Goal: Task Accomplishment & Management: Use online tool/utility

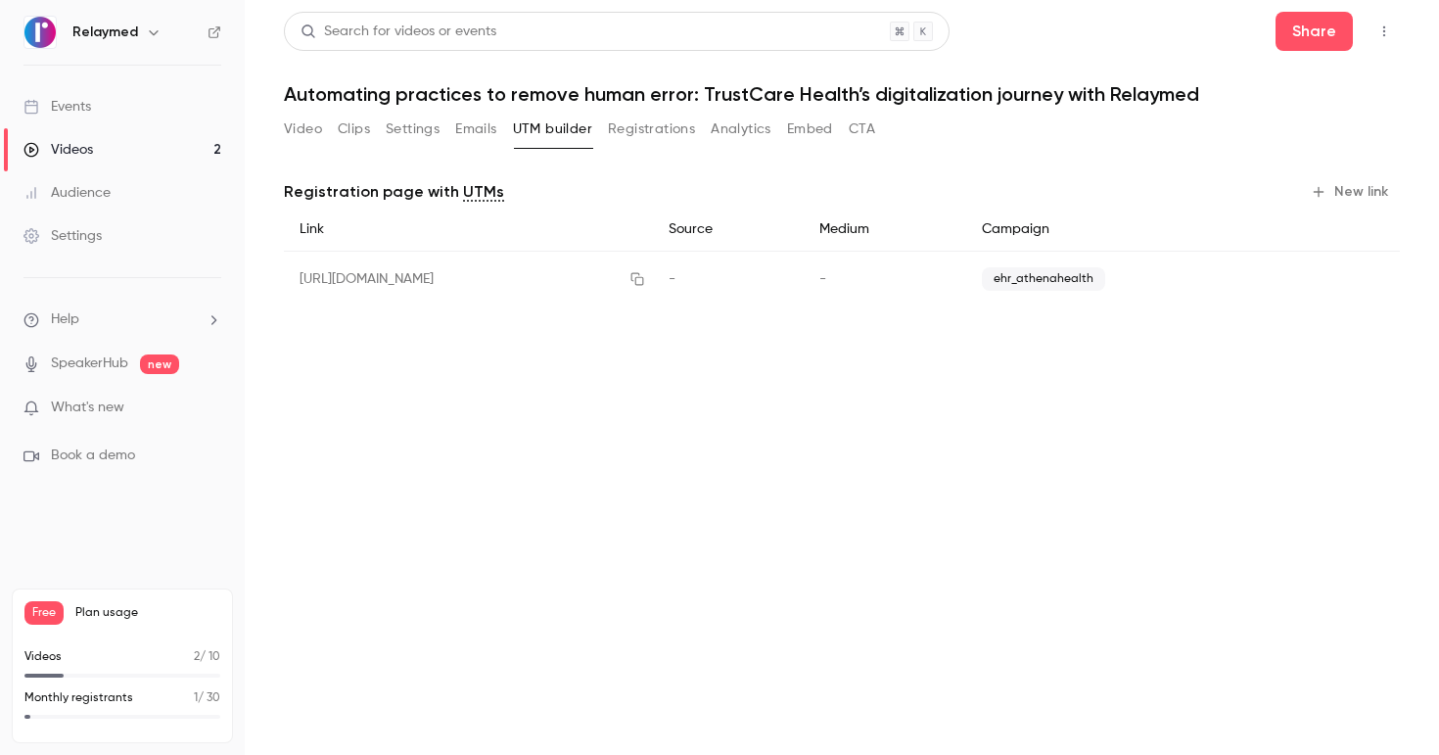
click at [122, 154] on link "Videos 2" at bounding box center [122, 149] width 245 height 43
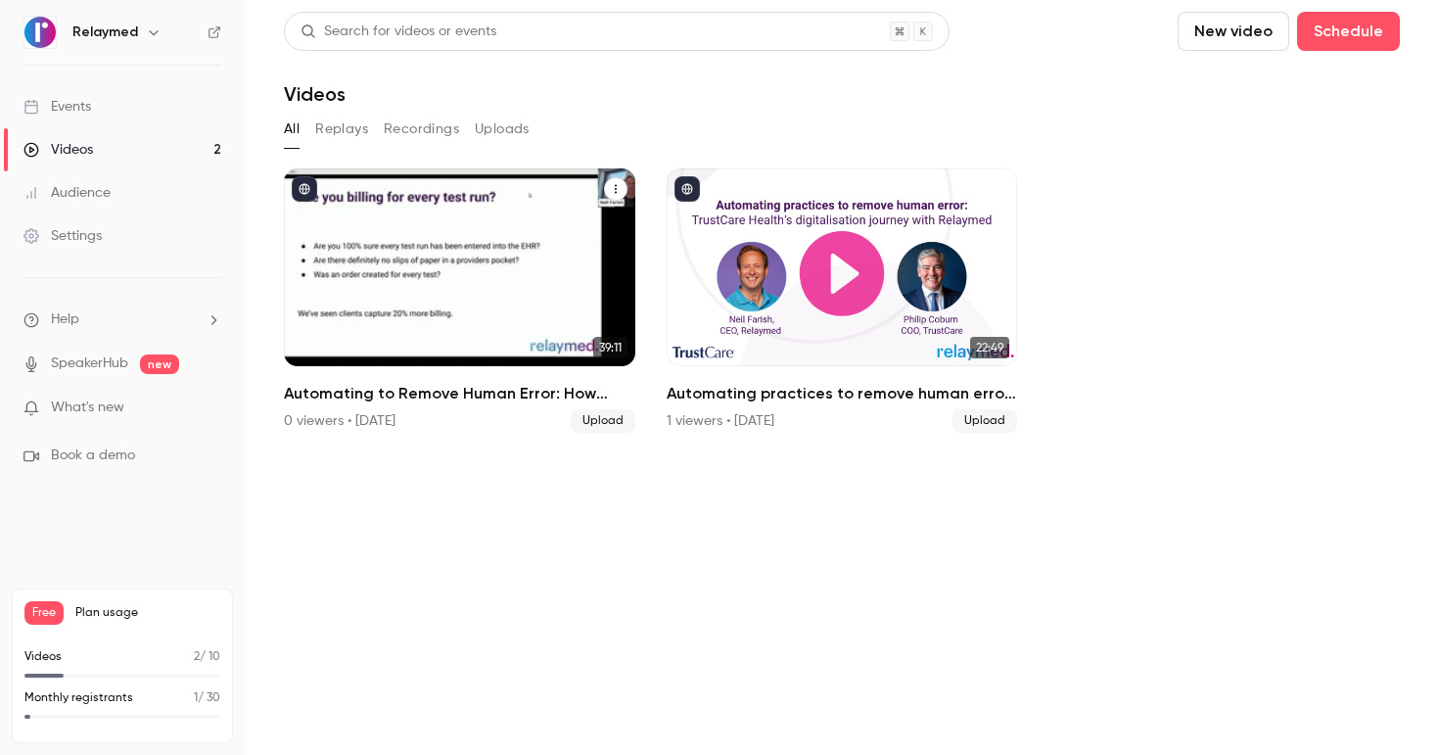
click at [434, 273] on div "Automating to Remove Human Error: How Connected Workflows Can Transform Your Pr…" at bounding box center [459, 267] width 351 height 198
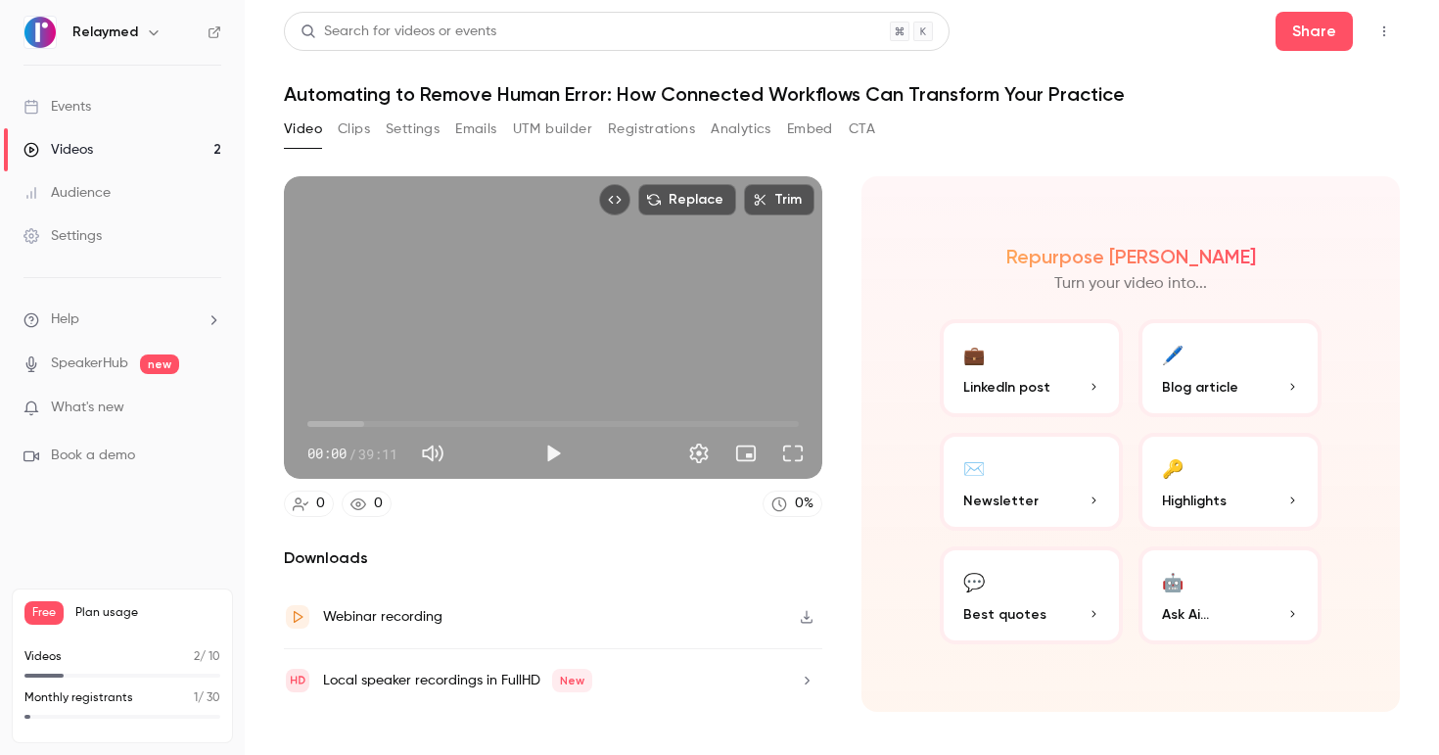
click at [419, 127] on button "Settings" at bounding box center [413, 129] width 54 height 31
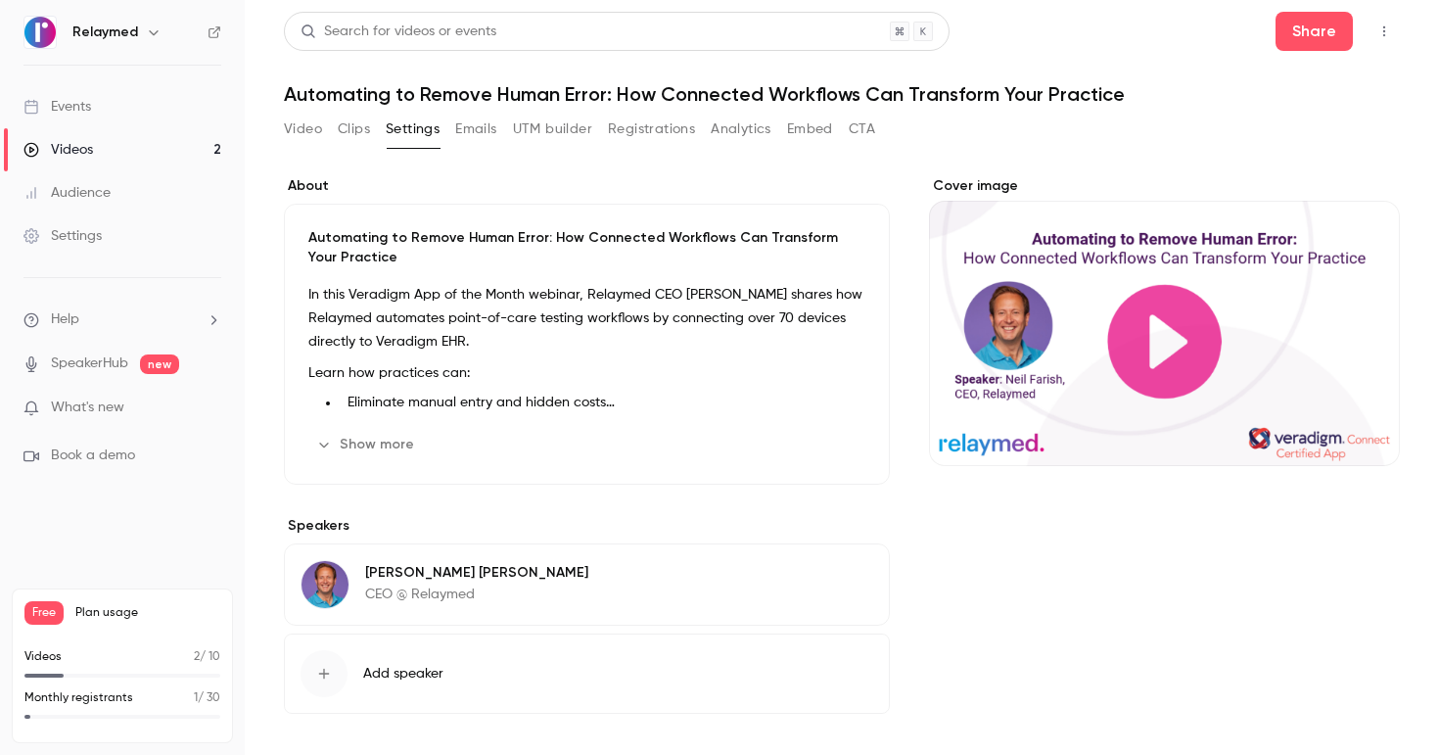
click at [351, 435] on button "Show more" at bounding box center [366, 444] width 117 height 31
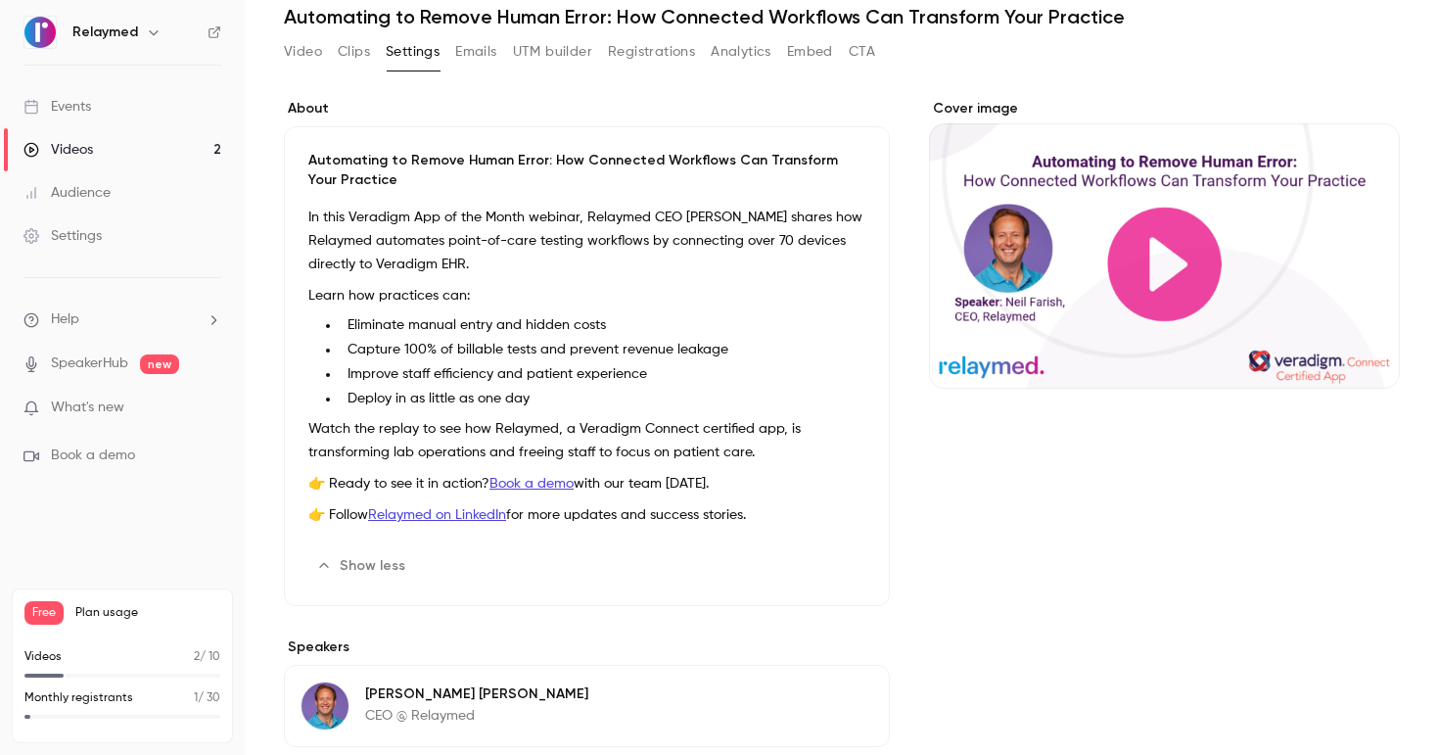
scroll to position [92, 0]
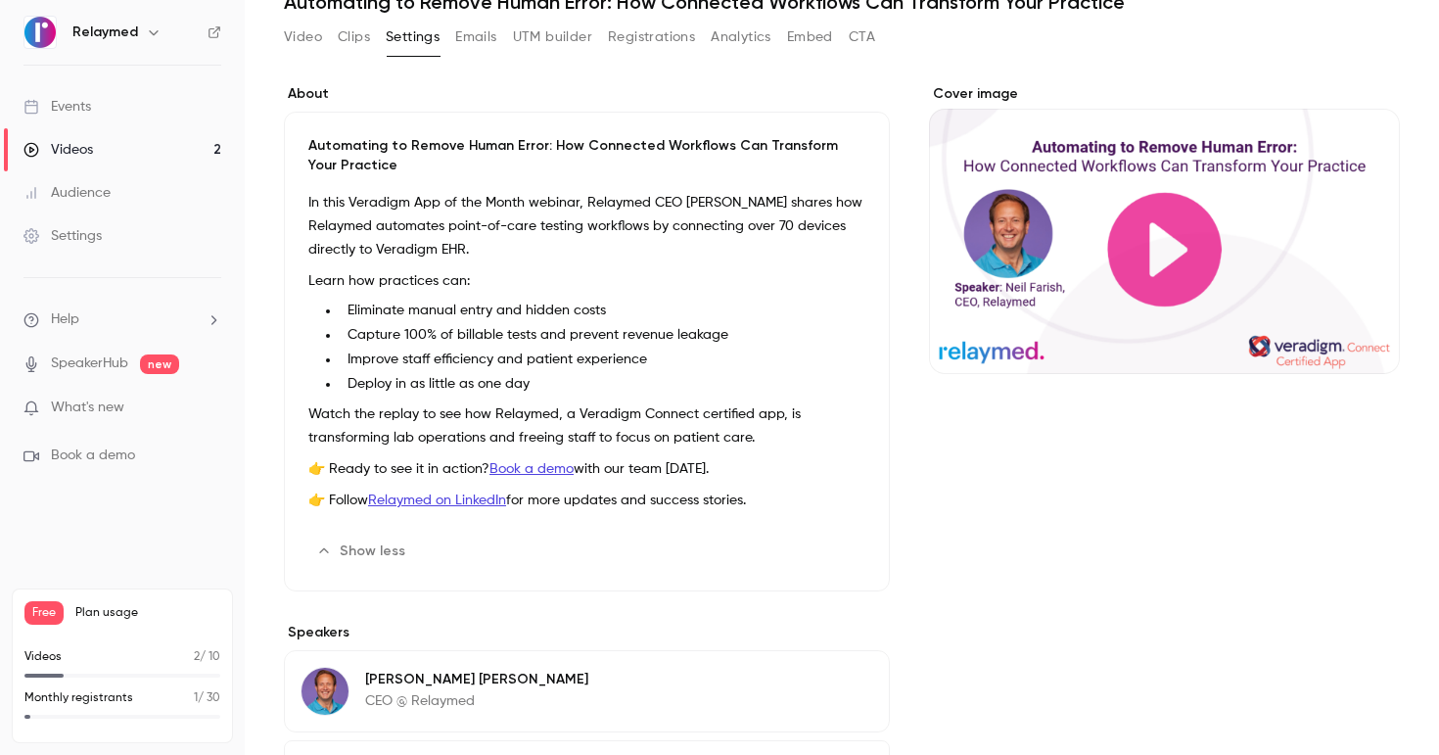
click at [447, 502] on link "Relaymed on LinkedIn" at bounding box center [437, 500] width 138 height 14
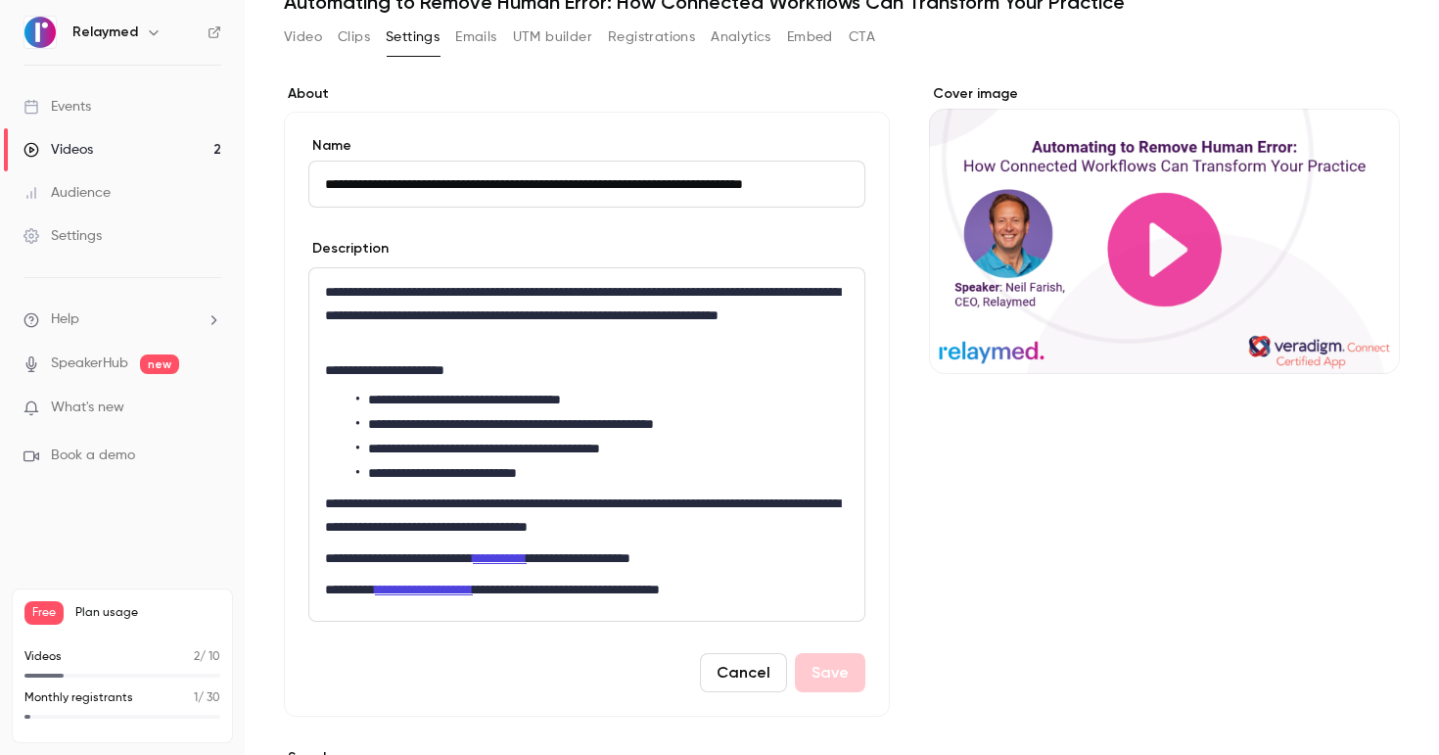
scroll to position [40, 0]
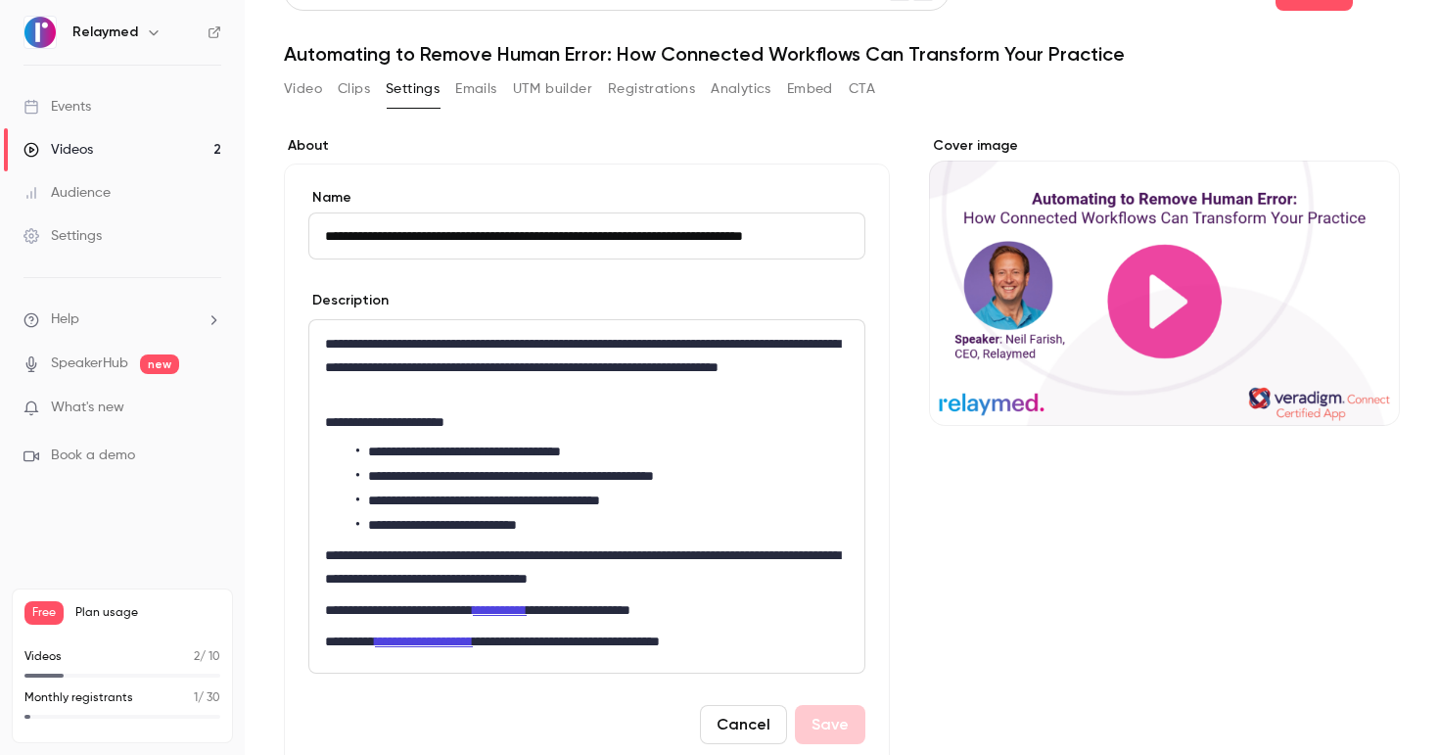
click at [517, 610] on link "**********" at bounding box center [500, 610] width 54 height 14
drag, startPoint x: 504, startPoint y: 612, endPoint x: 586, endPoint y: 610, distance: 82.2
click at [527, 613] on link "**********" at bounding box center [500, 610] width 54 height 14
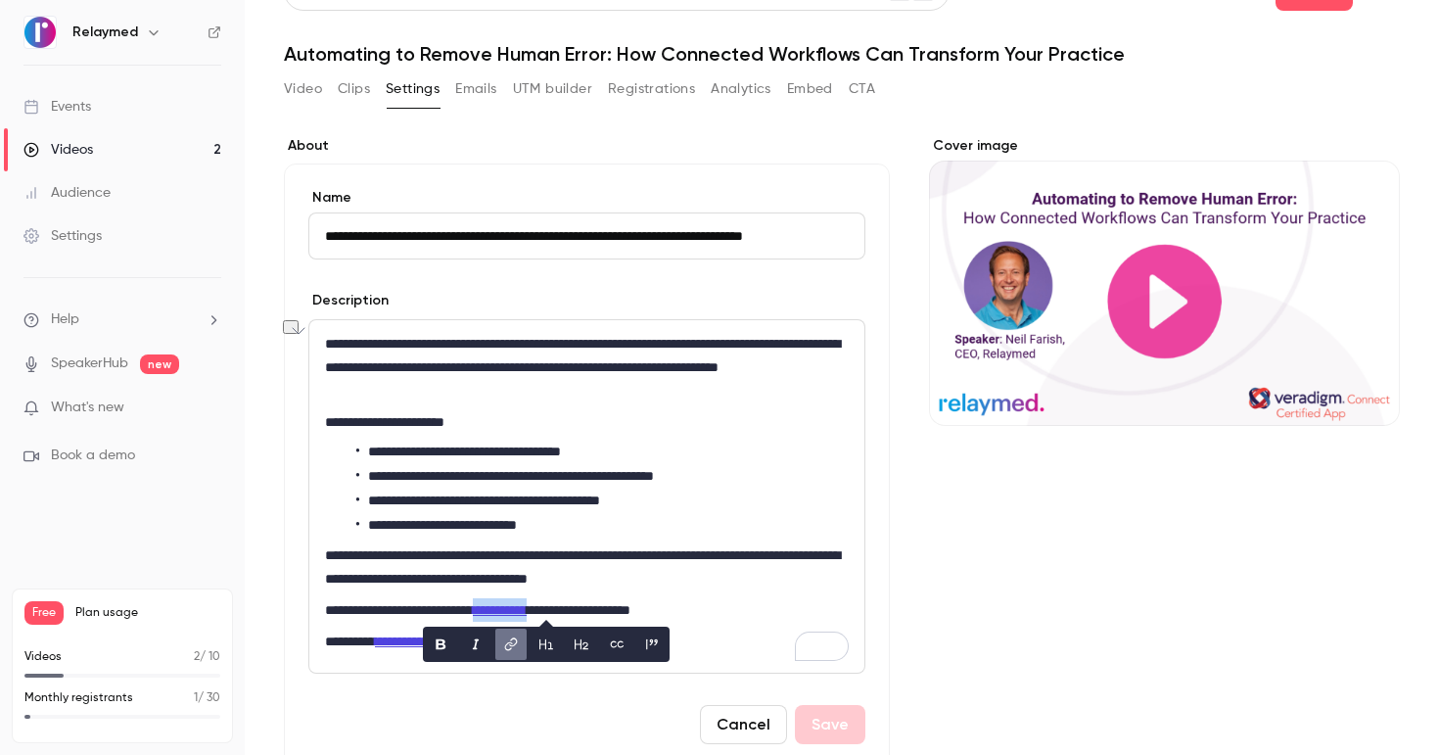
click at [514, 647] on icon "link" at bounding box center [511, 644] width 16 height 14
click at [654, 650] on icon "editor" at bounding box center [655, 644] width 14 height 14
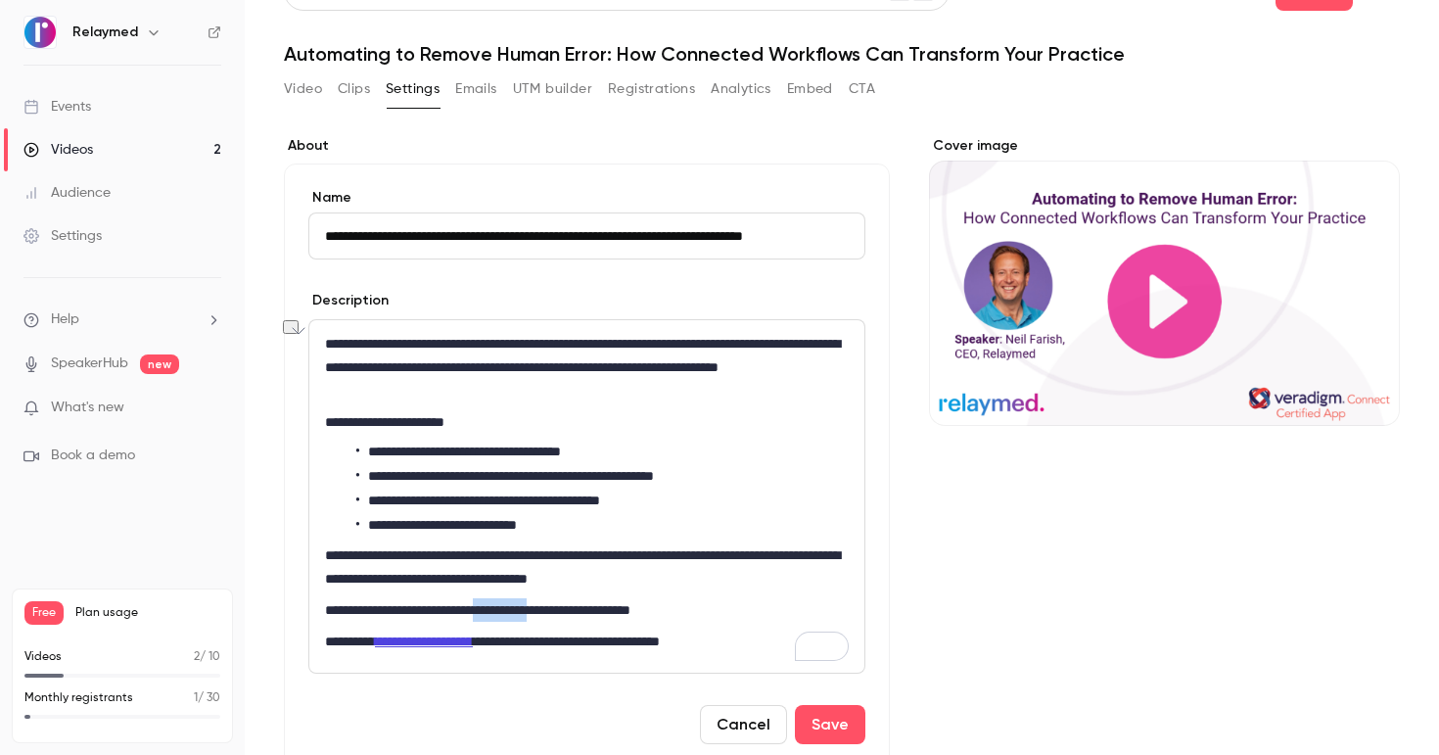
click at [556, 613] on p "**********" at bounding box center [587, 609] width 524 height 23
drag, startPoint x: 504, startPoint y: 613, endPoint x: 586, endPoint y: 620, distance: 82.6
click at [586, 620] on p "**********" at bounding box center [587, 609] width 524 height 23
click at [498, 646] on button "link" at bounding box center [510, 643] width 31 height 31
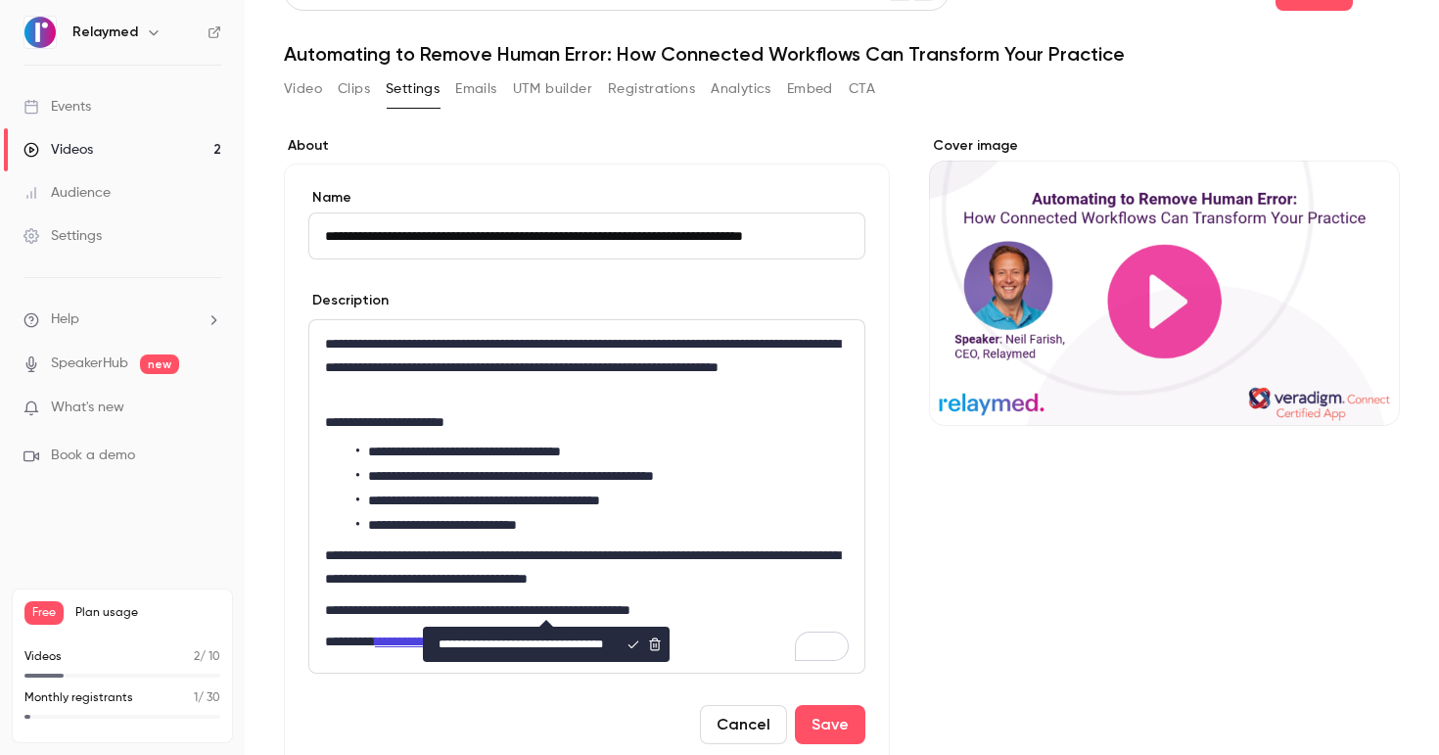
scroll to position [0, 40]
type input "**********"
click at [632, 649] on icon "editor" at bounding box center [633, 644] width 14 height 14
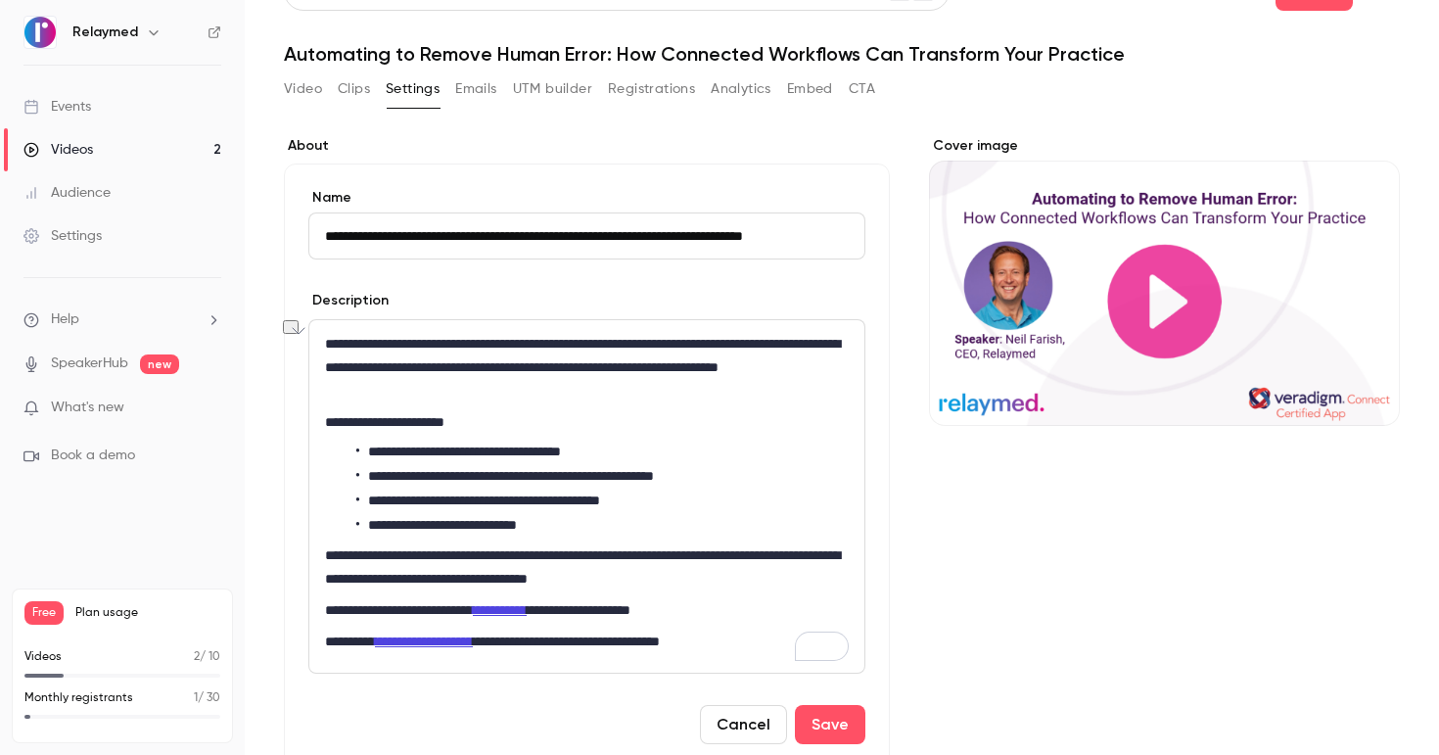
click at [628, 596] on div "**********" at bounding box center [586, 496] width 555 height 352
click at [811, 720] on button "Save" at bounding box center [830, 724] width 70 height 39
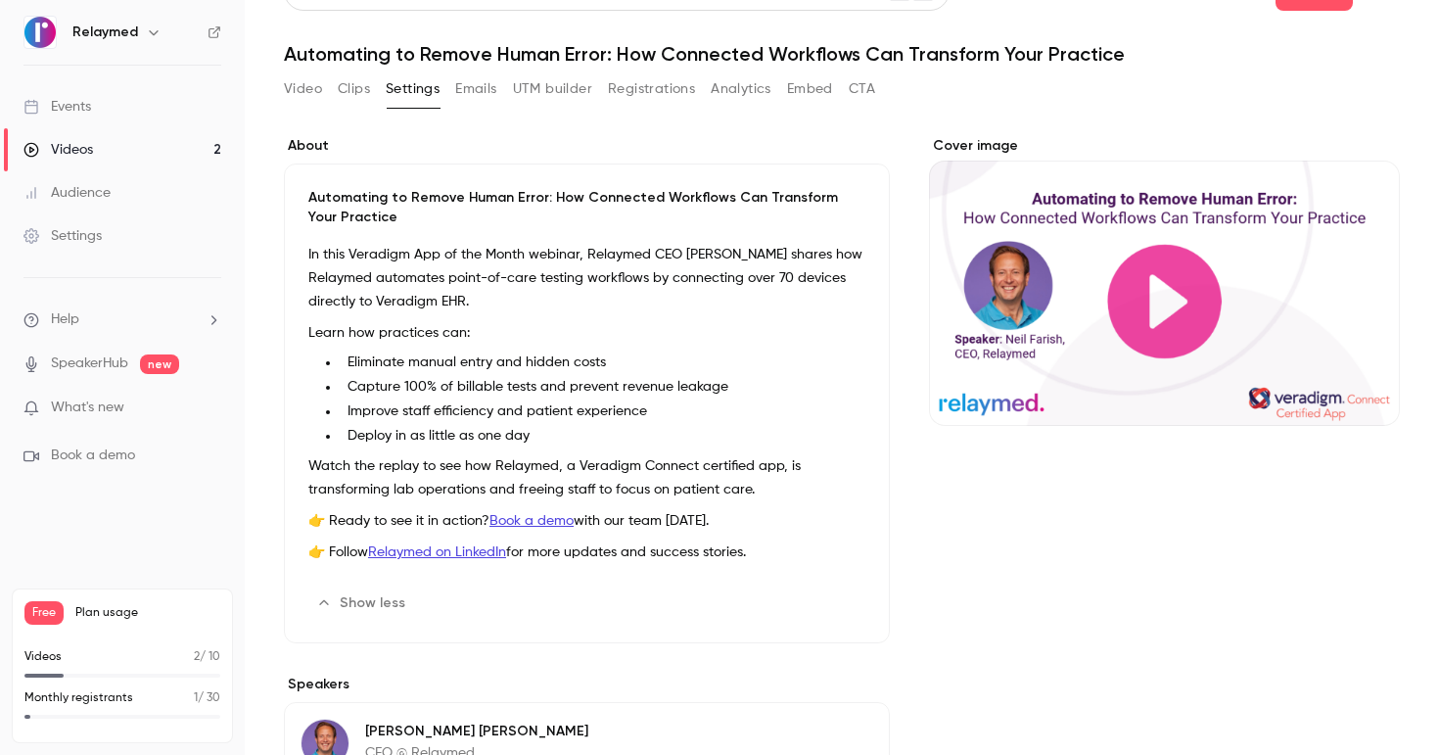
click at [104, 143] on link "Videos 2" at bounding box center [122, 149] width 245 height 43
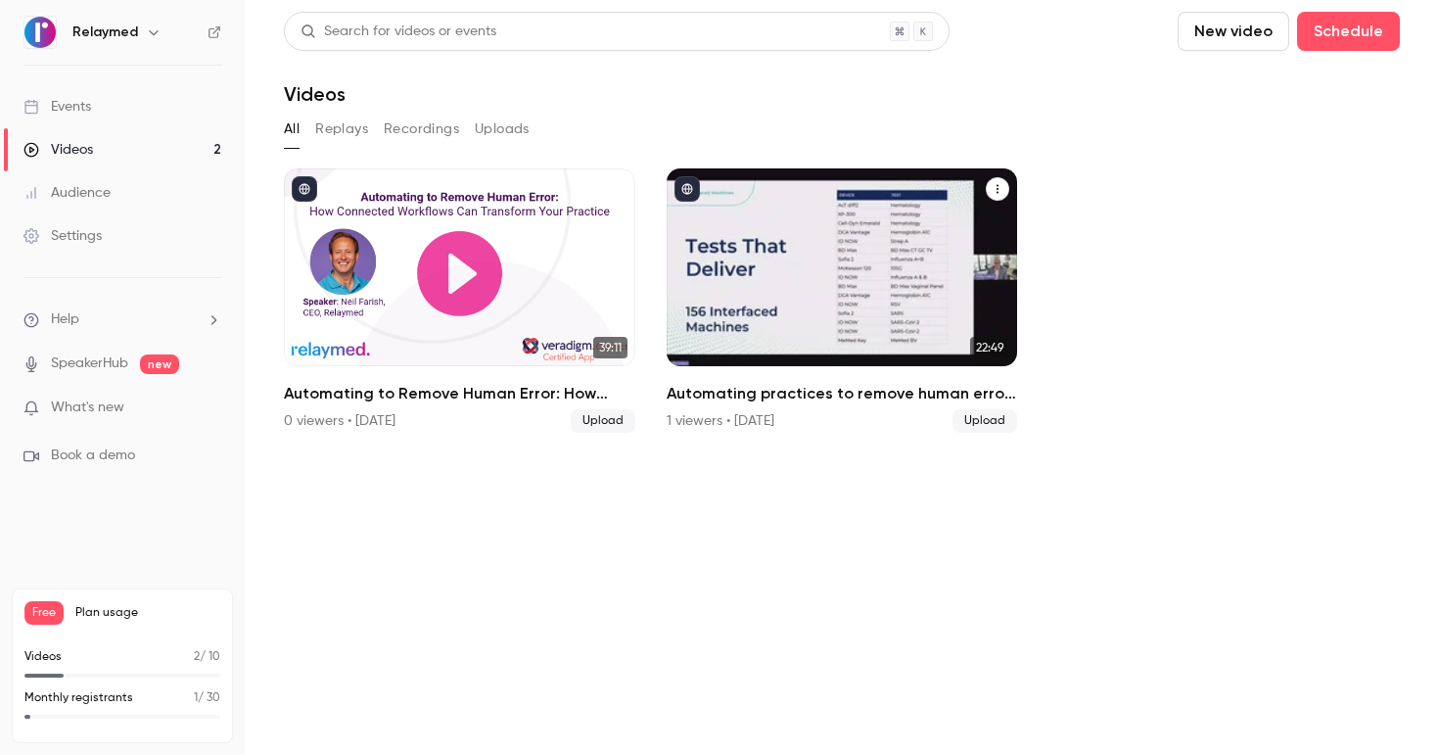
click at [714, 205] on div "Automating practices to remove human error: TrustCare Health’s digitalization j…" at bounding box center [841, 267] width 351 height 198
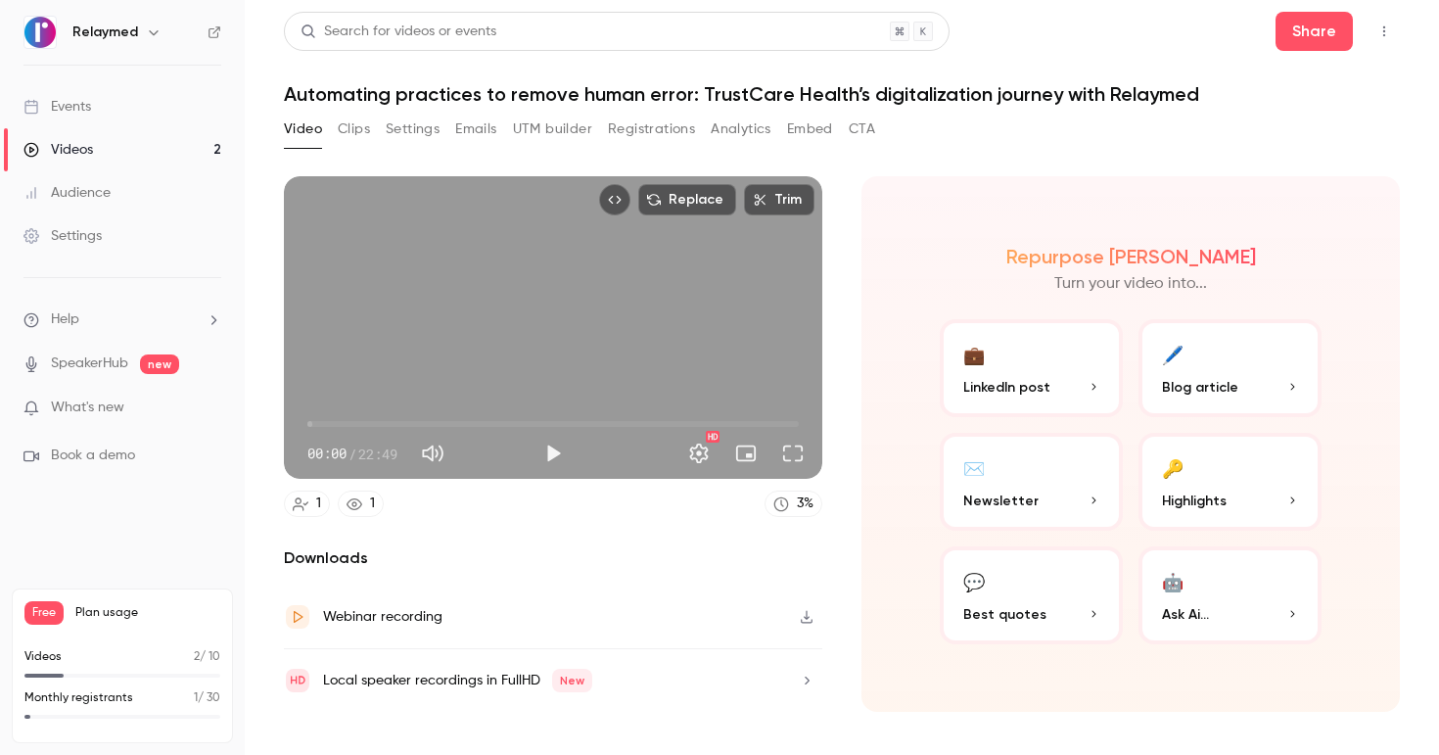
click at [388, 123] on button "Settings" at bounding box center [413, 129] width 54 height 31
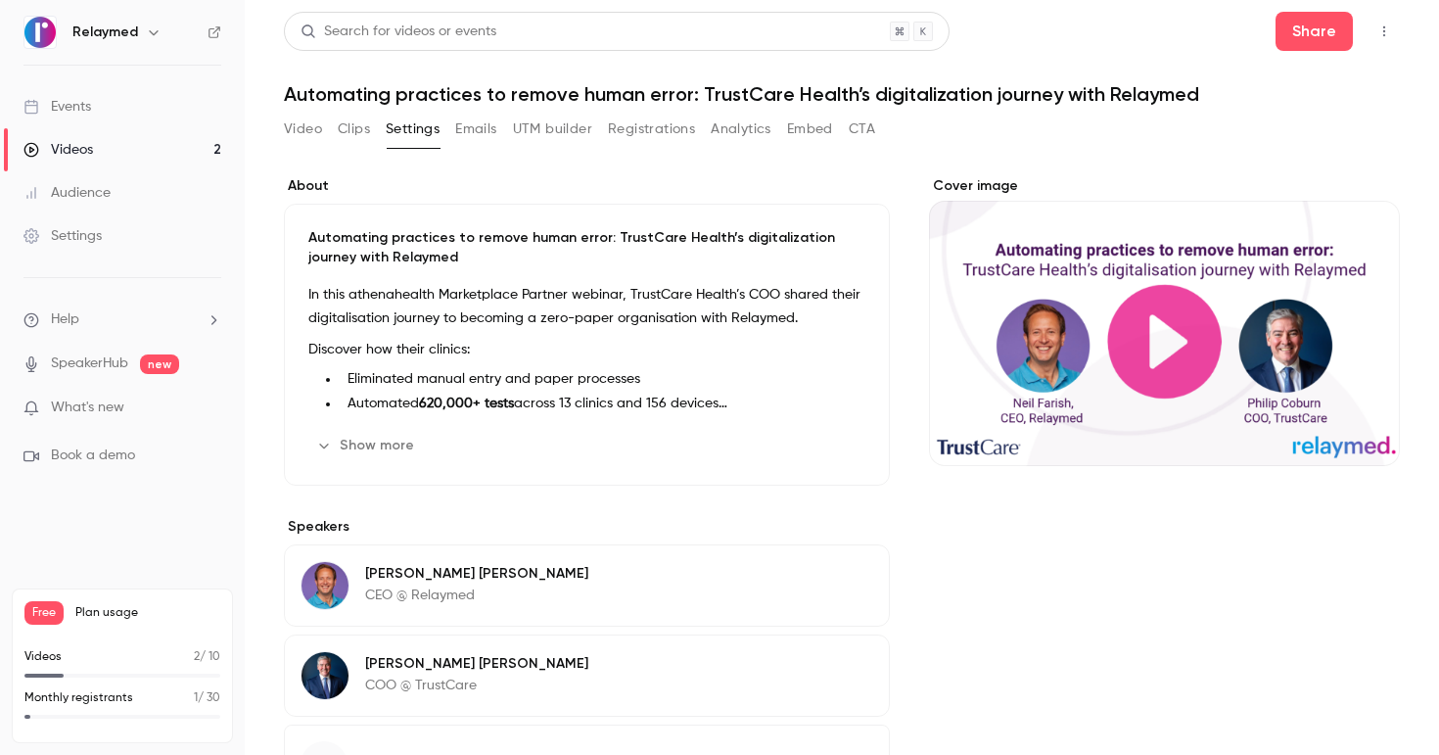
click at [393, 428] on div "Automating practices to remove human error: TrustCare Health’s digitalization j…" at bounding box center [587, 345] width 606 height 282
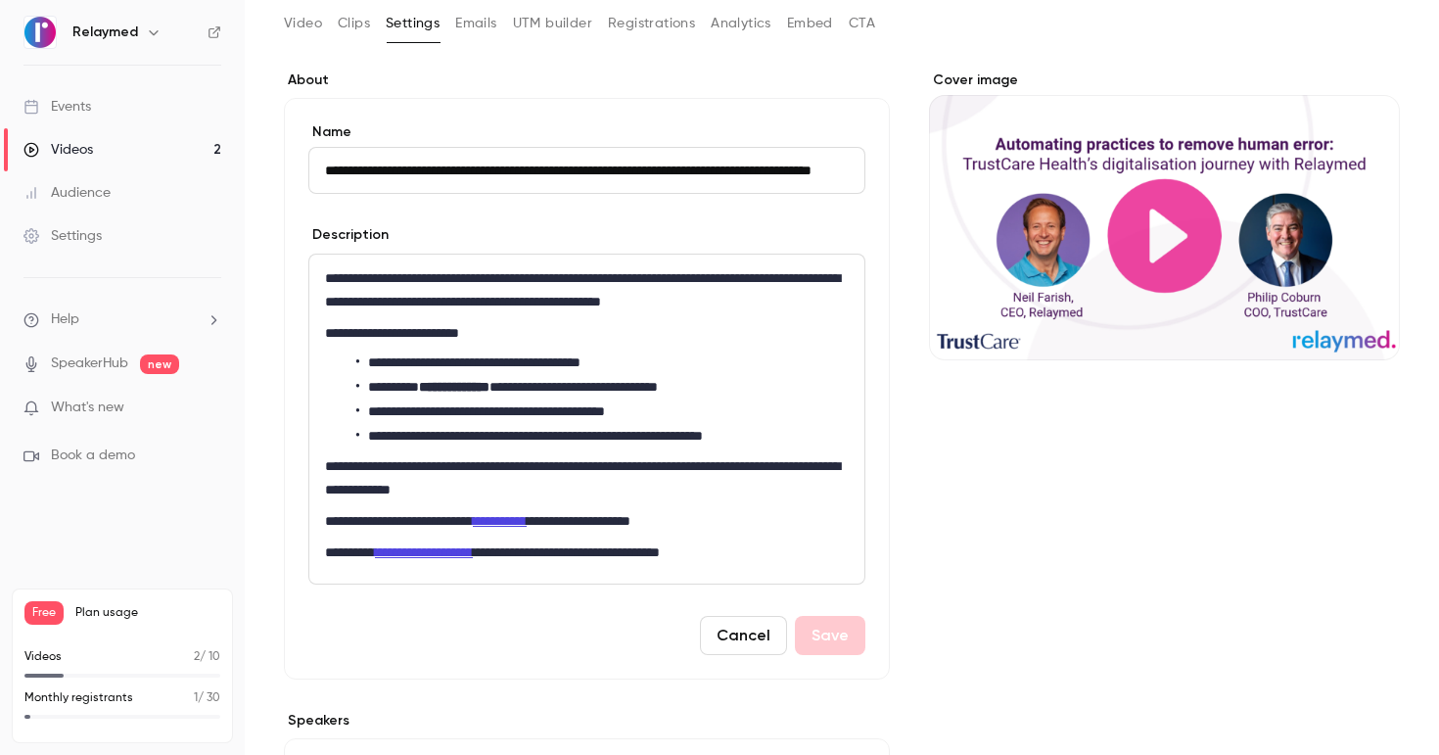
scroll to position [122, 0]
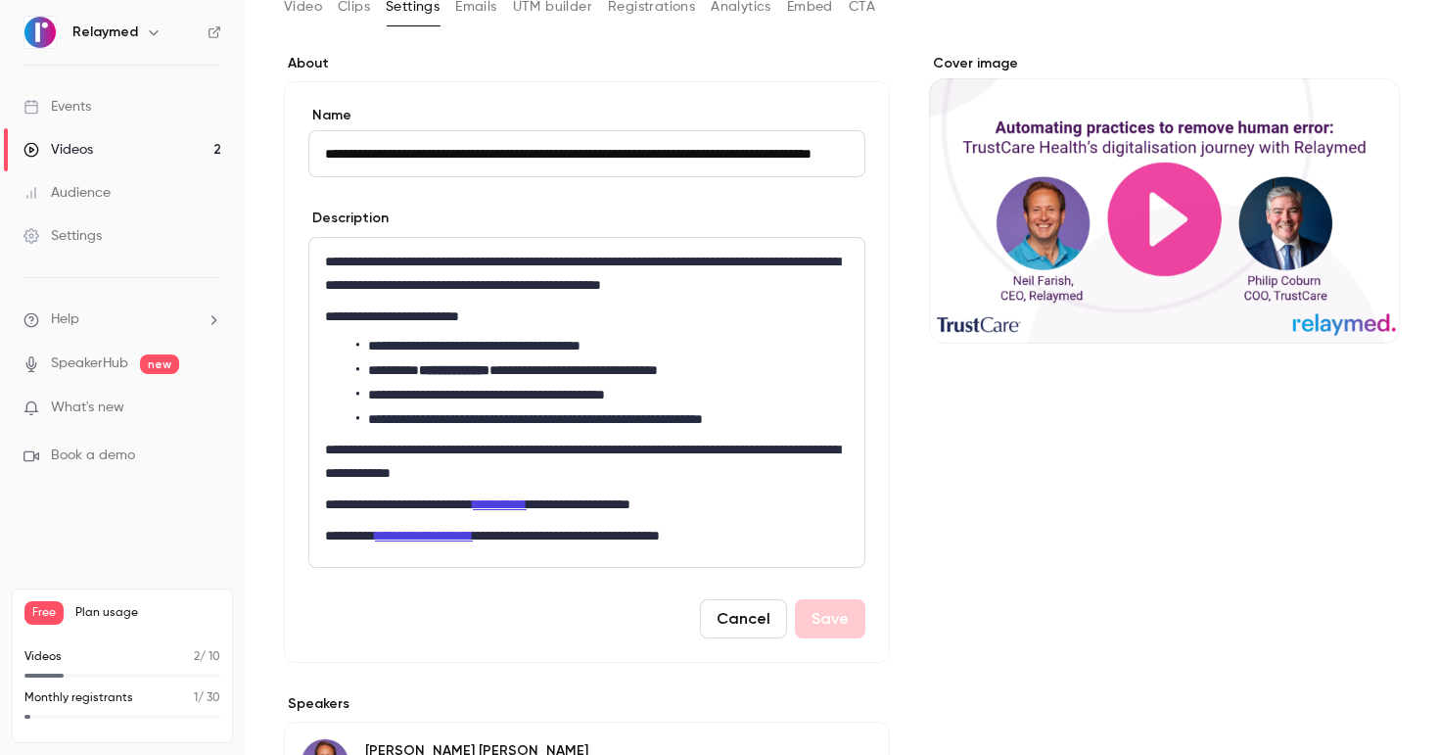
click at [527, 504] on link "**********" at bounding box center [500, 504] width 54 height 14
drag, startPoint x: 503, startPoint y: 505, endPoint x: 586, endPoint y: 506, distance: 83.2
click at [527, 506] on link "**********" at bounding box center [500, 504] width 54 height 14
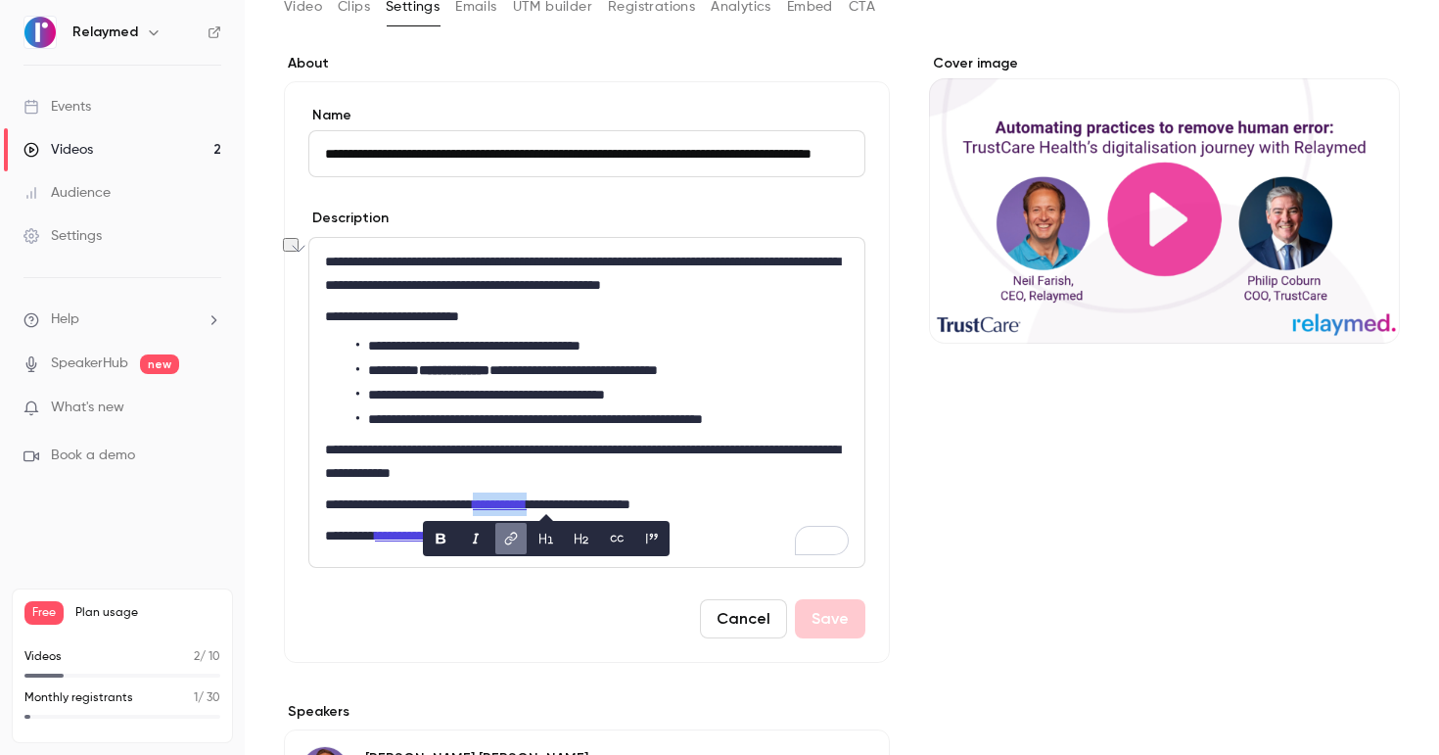
click at [500, 542] on button "link" at bounding box center [510, 538] width 31 height 31
click at [650, 540] on icon "editor" at bounding box center [655, 538] width 14 height 14
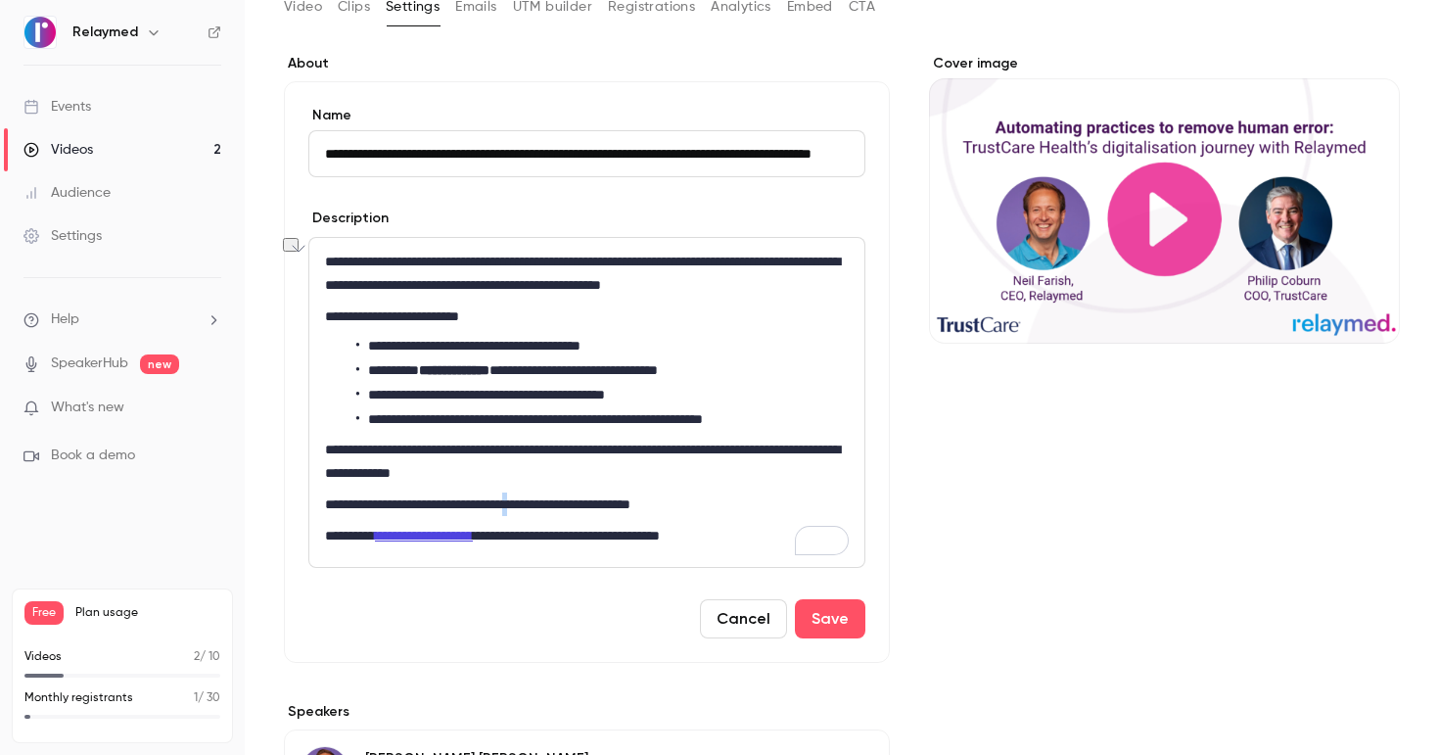
click at [549, 503] on p "**********" at bounding box center [587, 503] width 524 height 23
drag, startPoint x: 505, startPoint y: 505, endPoint x: 588, endPoint y: 507, distance: 83.2
click at [588, 507] on p "**********" at bounding box center [587, 503] width 524 height 23
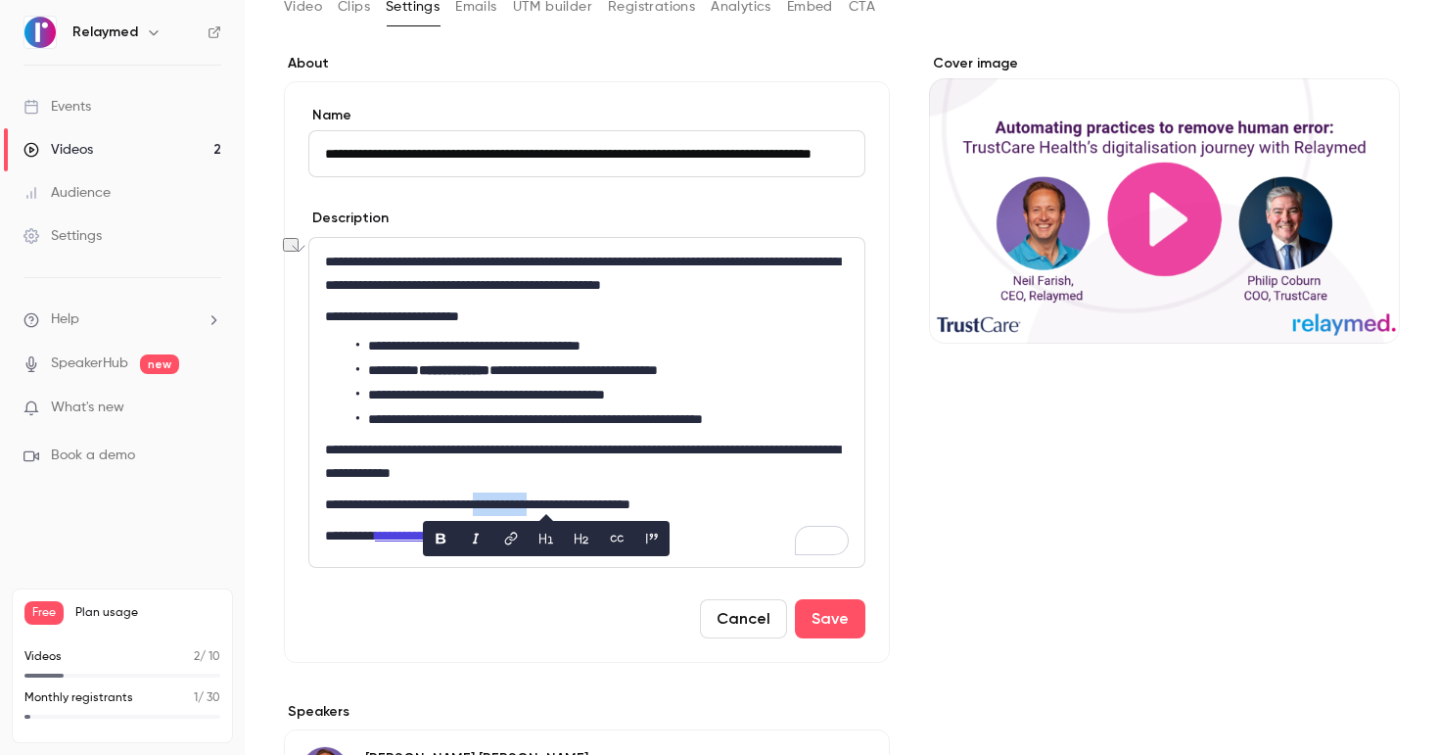
click at [496, 541] on button "link" at bounding box center [510, 538] width 31 height 31
type input "**********"
click at [633, 544] on icon "editor" at bounding box center [633, 538] width 14 height 14
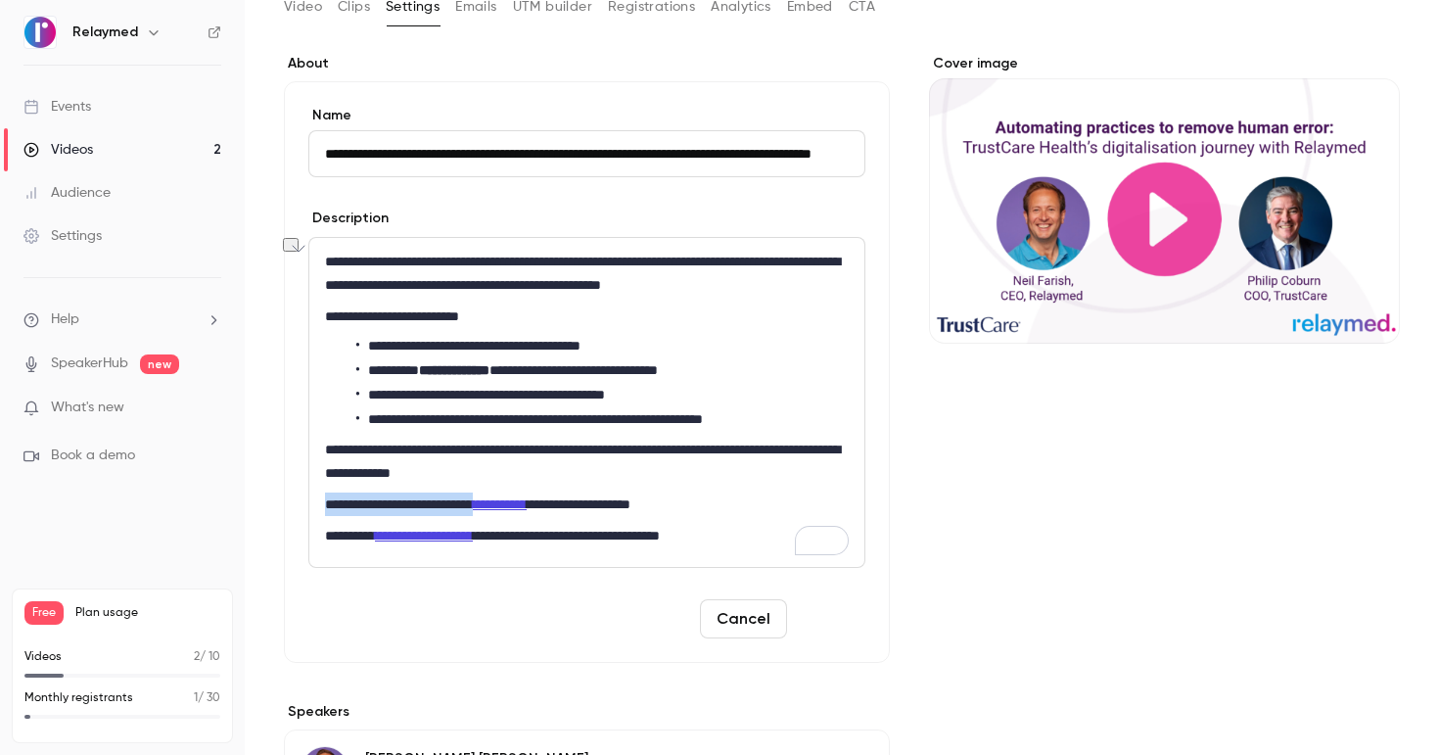
click at [814, 620] on button "Save" at bounding box center [830, 618] width 70 height 39
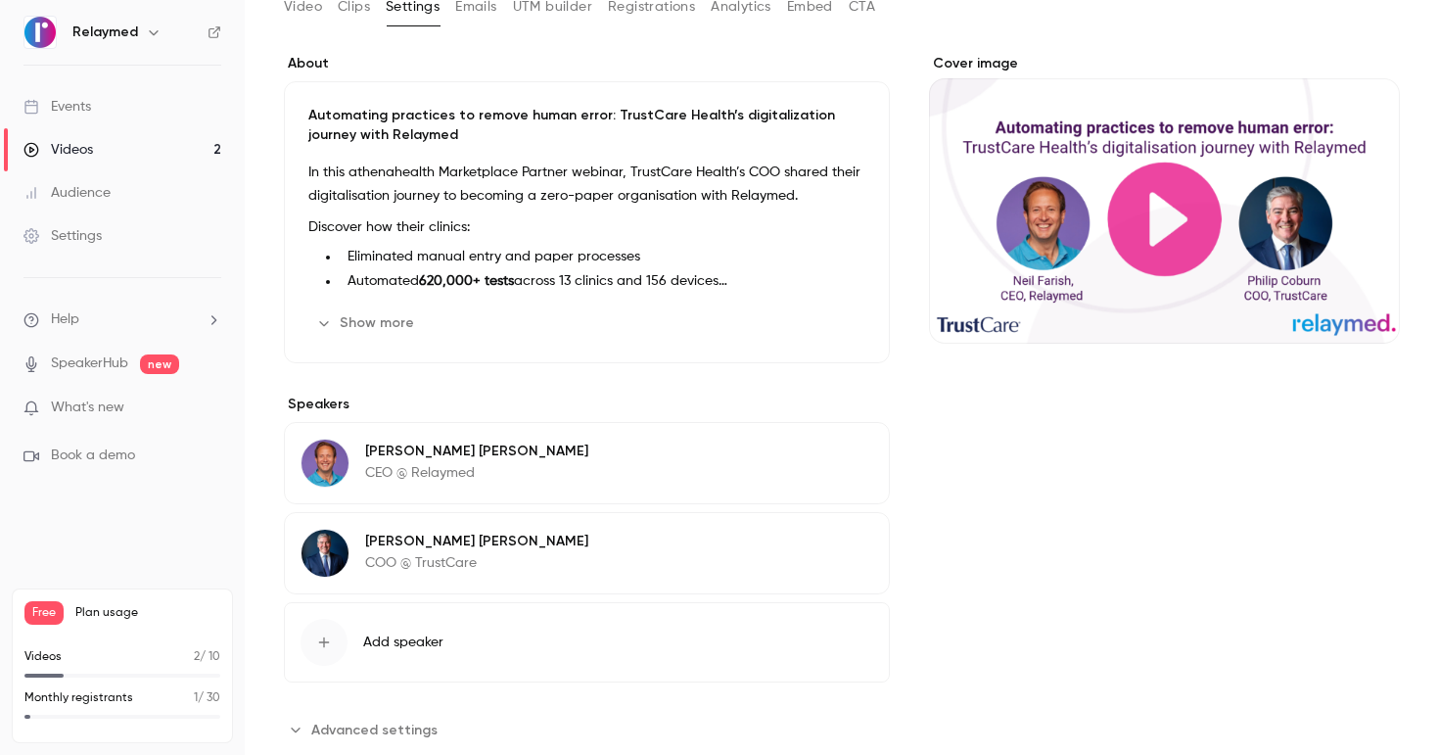
scroll to position [120, 0]
click at [1136, 199] on div "Cover image" at bounding box center [1164, 201] width 471 height 290
click at [0, 0] on input "Cover image" at bounding box center [0, 0] width 0 height 0
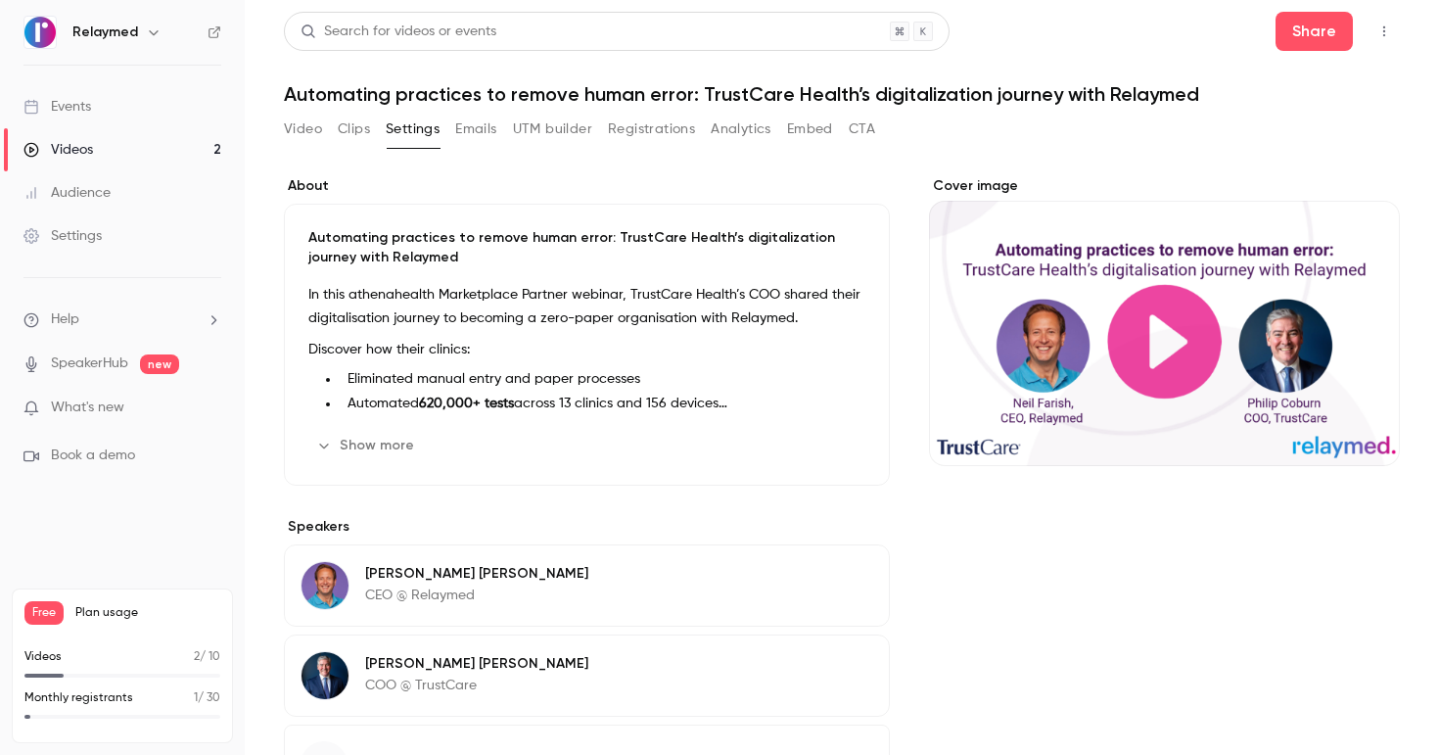
click at [307, 128] on button "Video" at bounding box center [303, 129] width 38 height 31
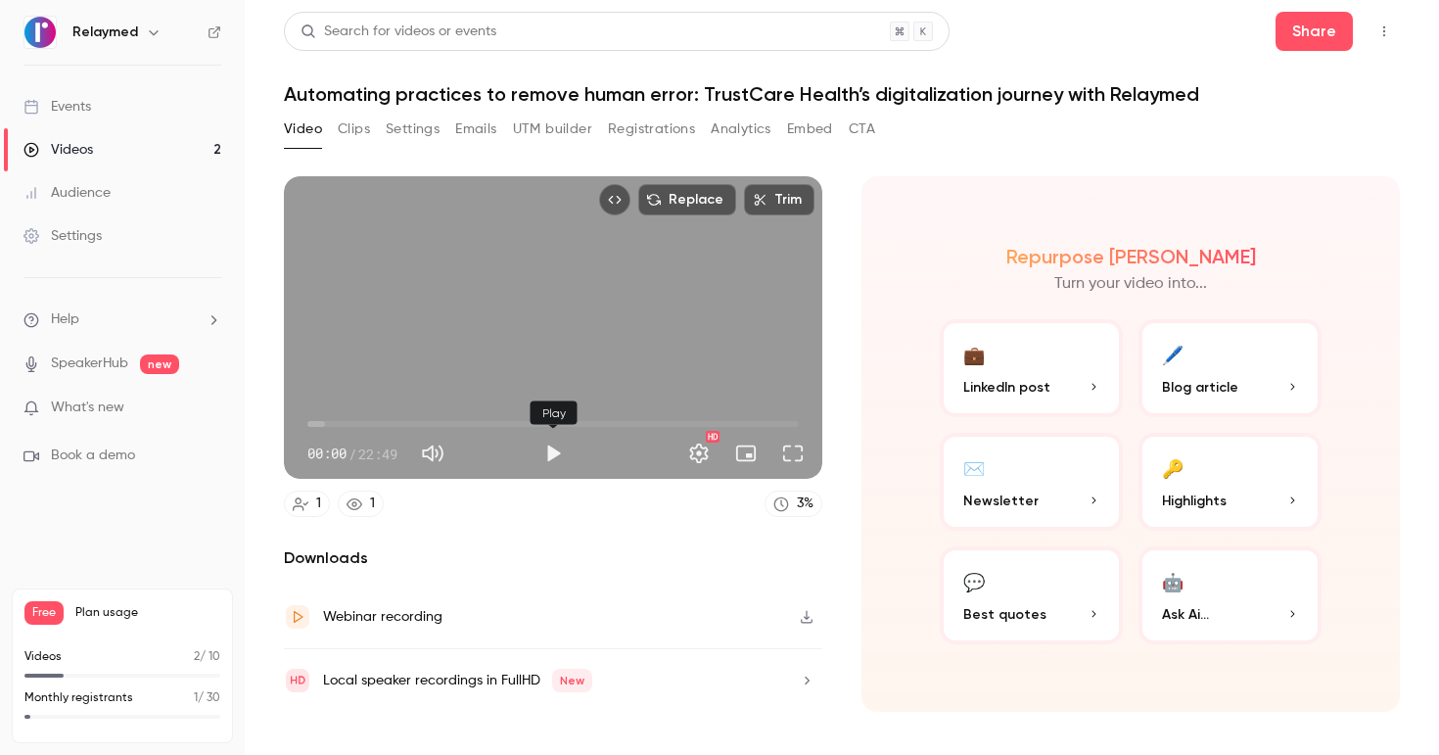
click at [543, 464] on button "Play" at bounding box center [552, 453] width 39 height 39
click at [782, 451] on button "Full screen" at bounding box center [792, 453] width 39 height 39
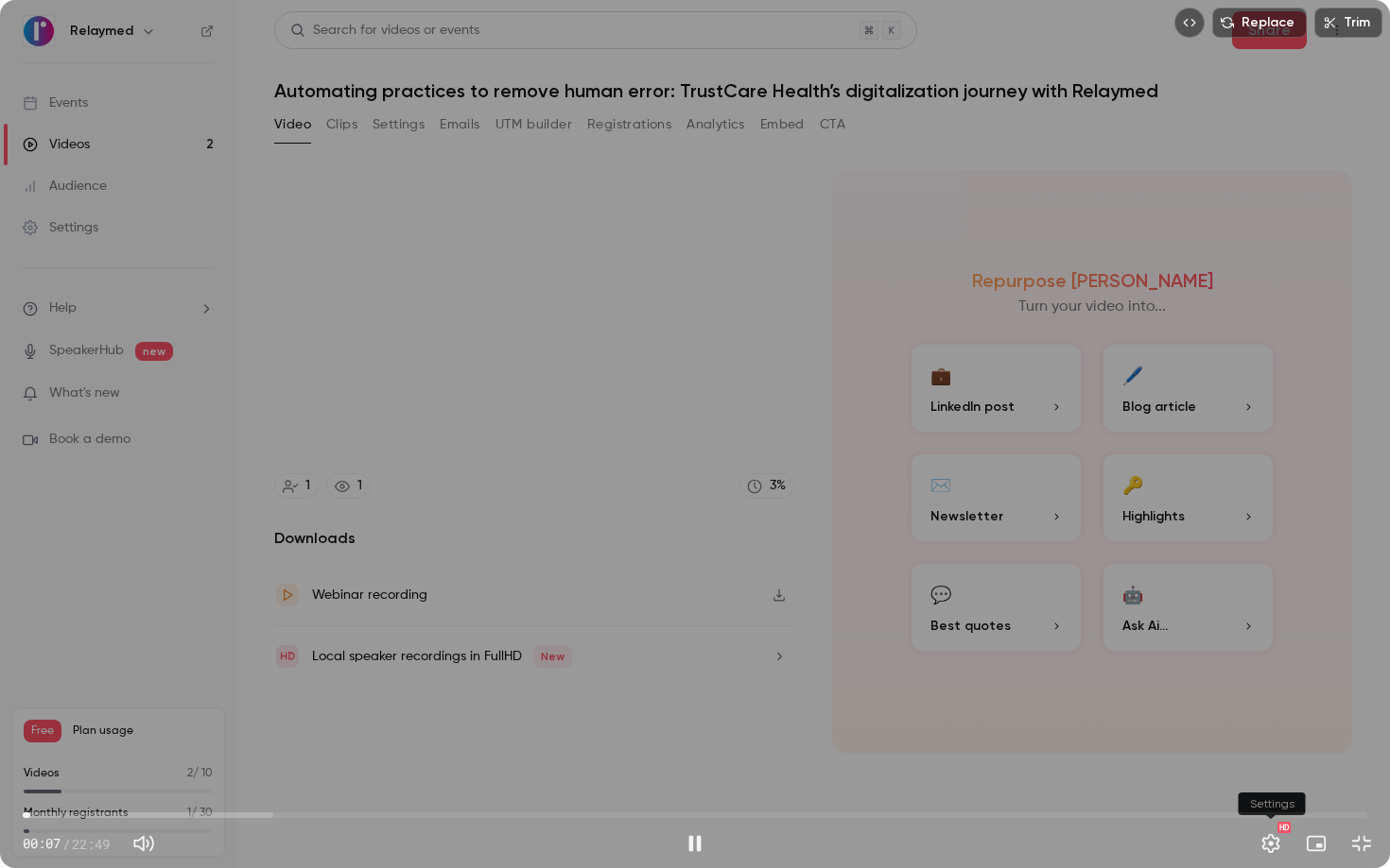
click at [1281, 728] on button "Settings" at bounding box center [1270, 843] width 38 height 38
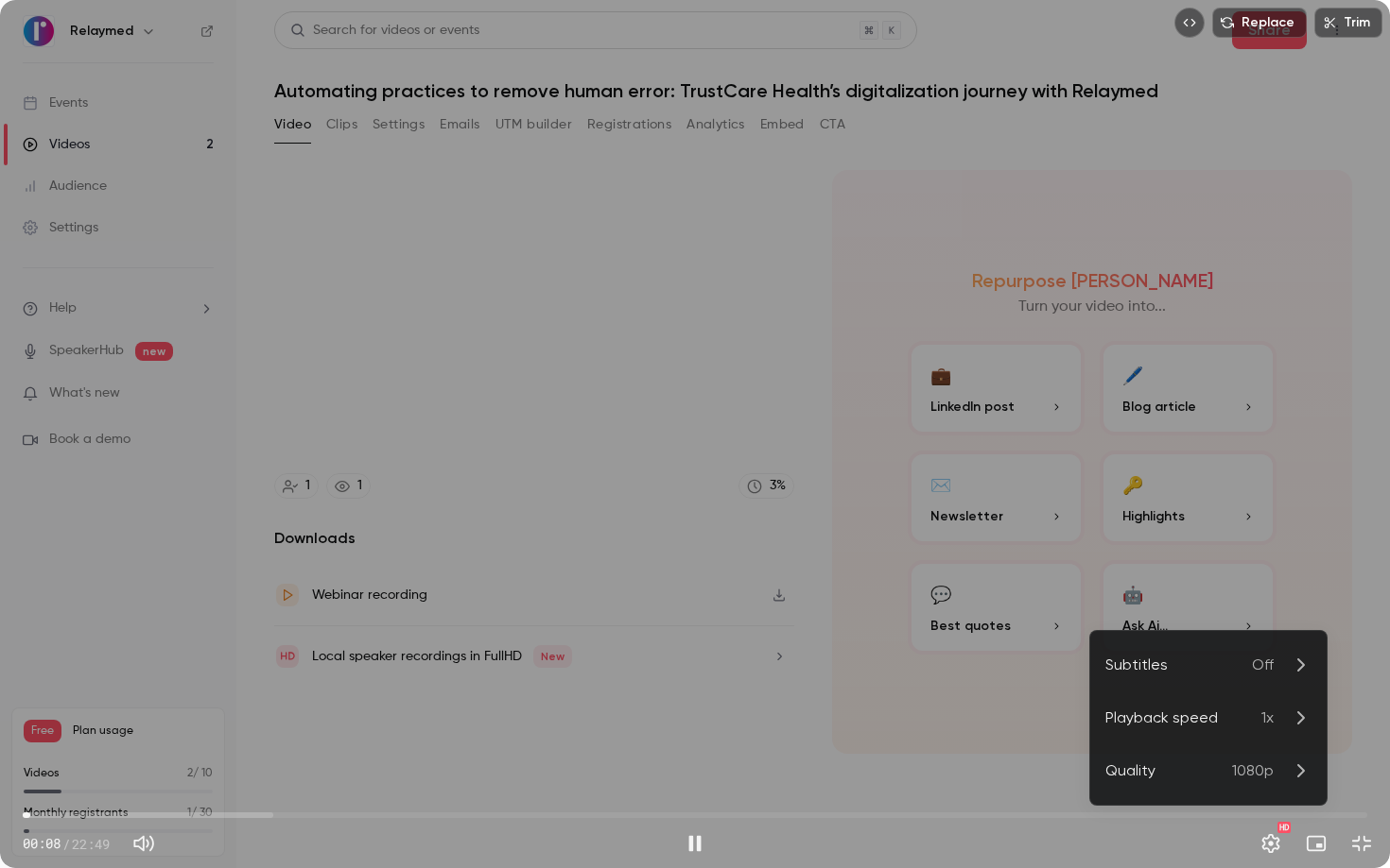
click at [1237, 728] on li "Playback speed 1x" at bounding box center [1207, 717] width 237 height 53
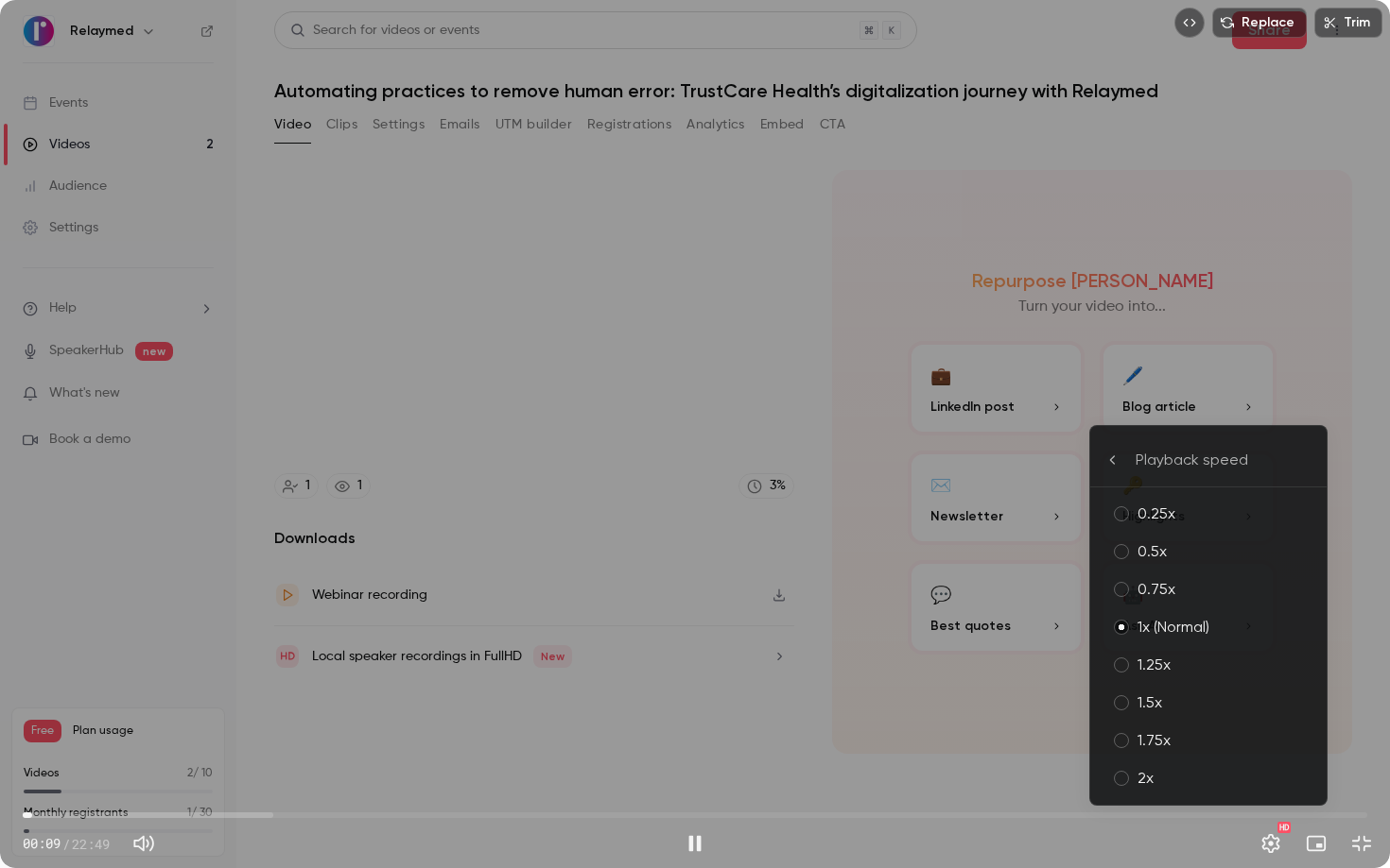
click at [1205, 679] on li "1.25x" at bounding box center [1207, 664] width 237 height 38
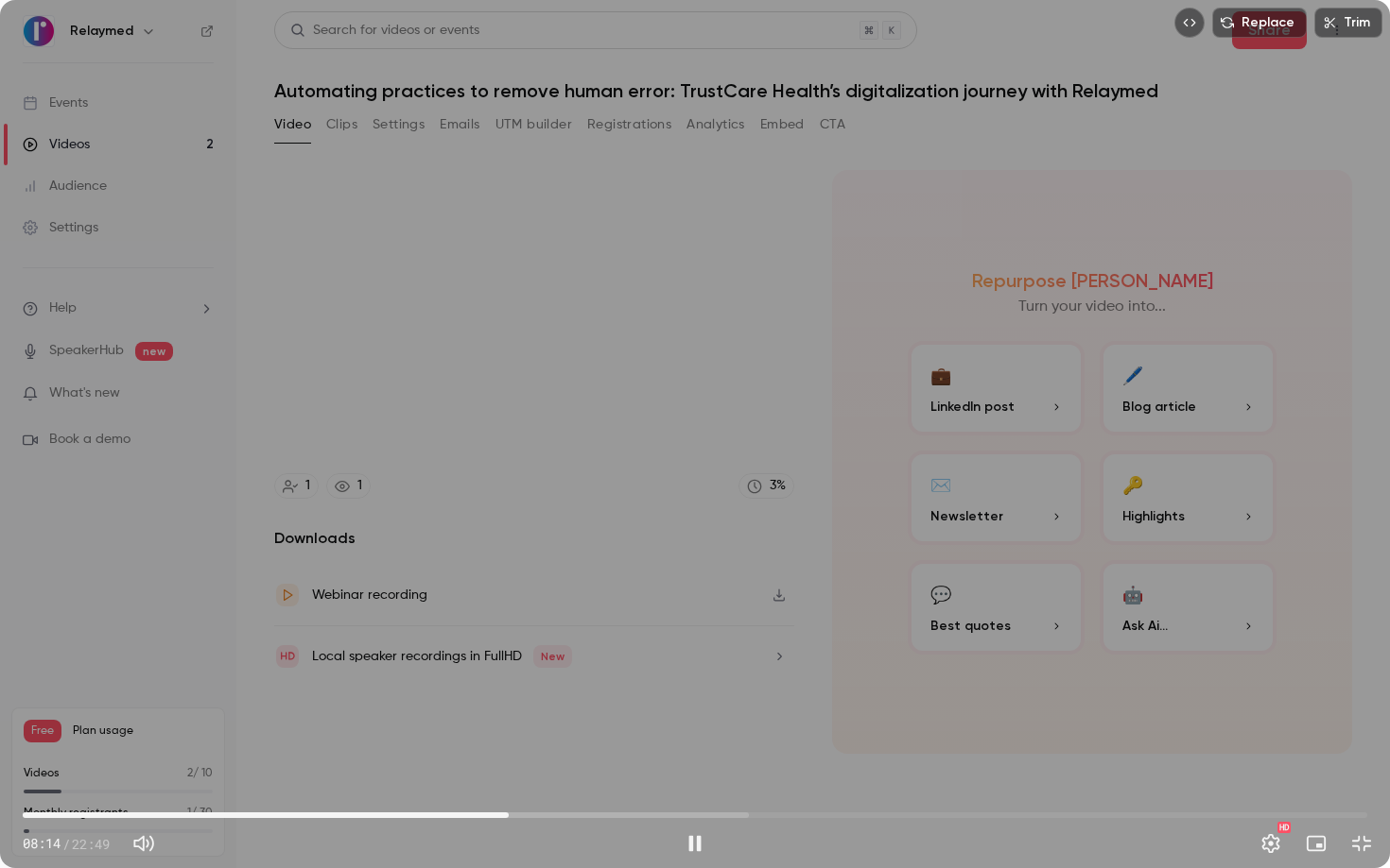
click at [369, 728] on span "08:14" at bounding box center [695, 815] width 1345 height 30
click at [517, 728] on span "06:08" at bounding box center [695, 815] width 1345 height 30
type input "*****"
click at [1347, 18] on button "Trim" at bounding box center [1347, 22] width 68 height 30
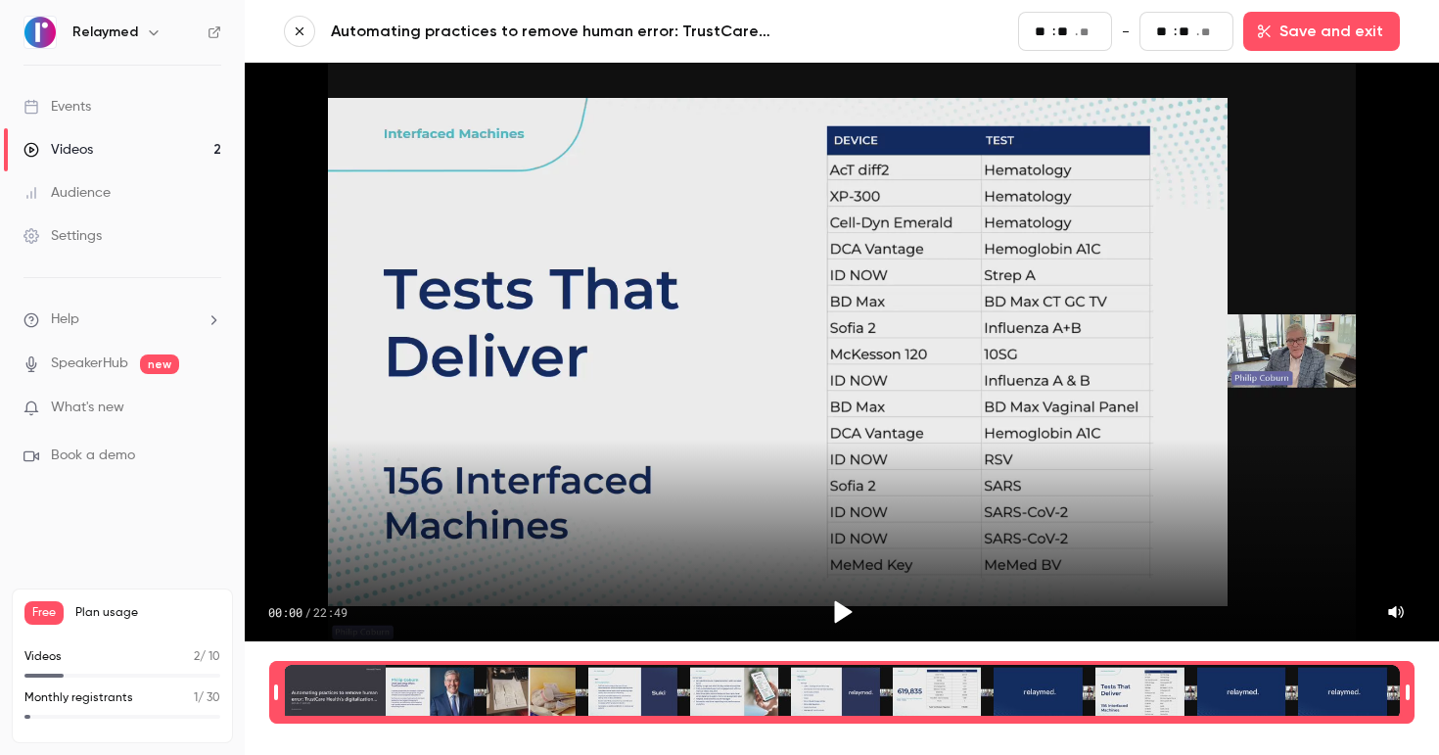
click at [303, 25] on icon "button" at bounding box center [300, 31] width 14 height 14
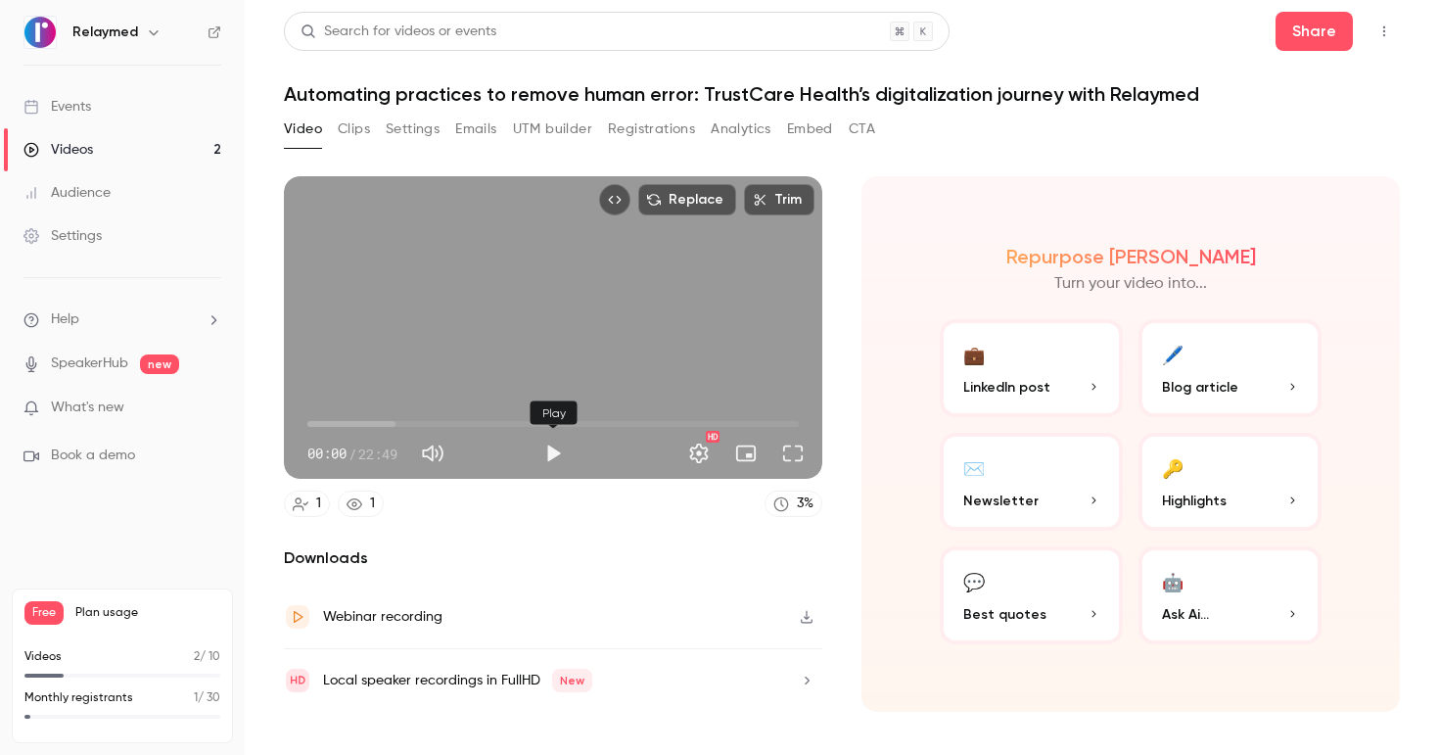
click at [552, 449] on button "Play" at bounding box center [552, 453] width 39 height 39
click at [436, 420] on span "00:00" at bounding box center [552, 423] width 491 height 31
click at [462, 418] on span "06:00" at bounding box center [552, 423] width 491 height 31
click at [493, 420] on span "07:11" at bounding box center [552, 423] width 491 height 31
click at [490, 422] on span "08:39" at bounding box center [493, 424] width 6 height 6
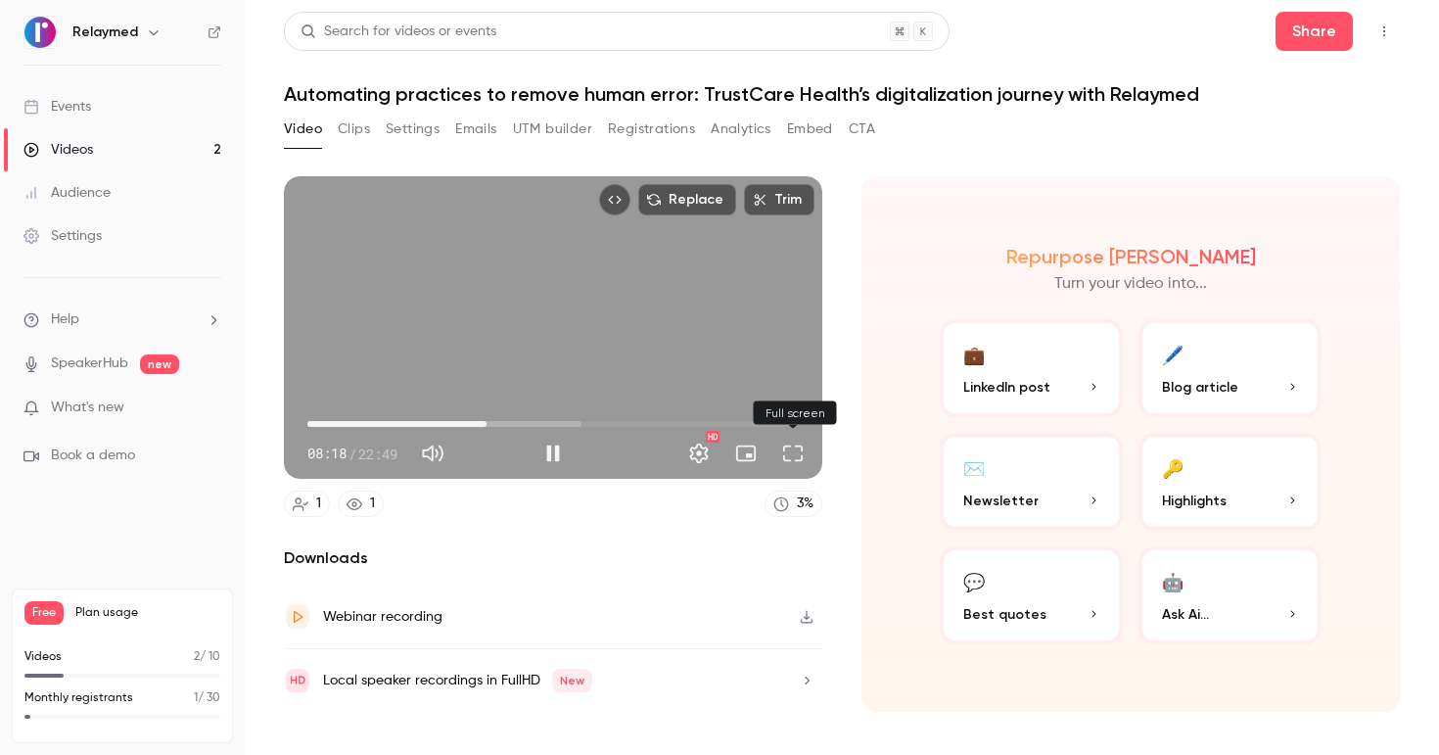
click at [800, 453] on button "Full screen" at bounding box center [792, 453] width 39 height 39
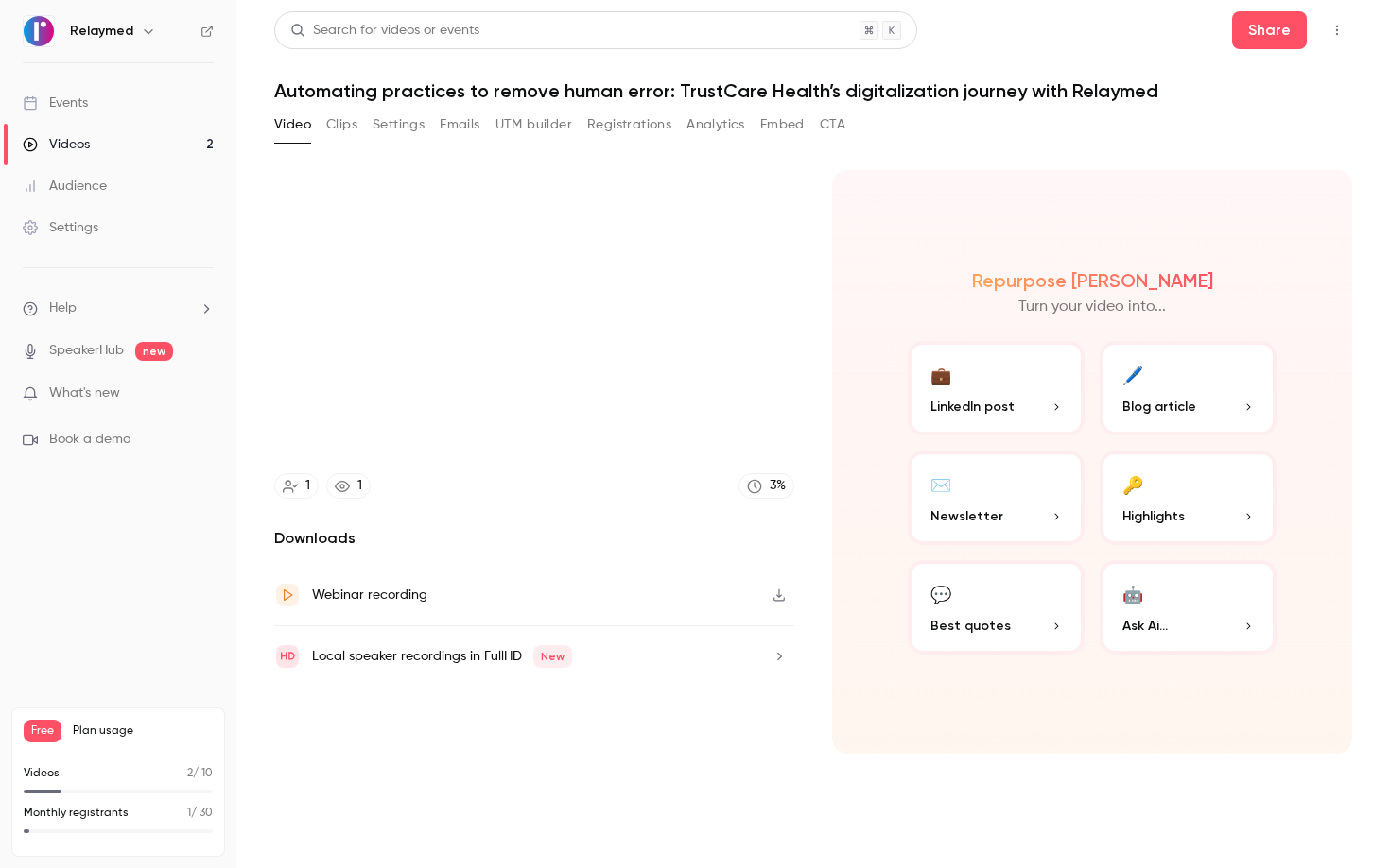
type input "***"
click at [1343, 728] on button "Exit full screen" at bounding box center [1361, 843] width 38 height 38
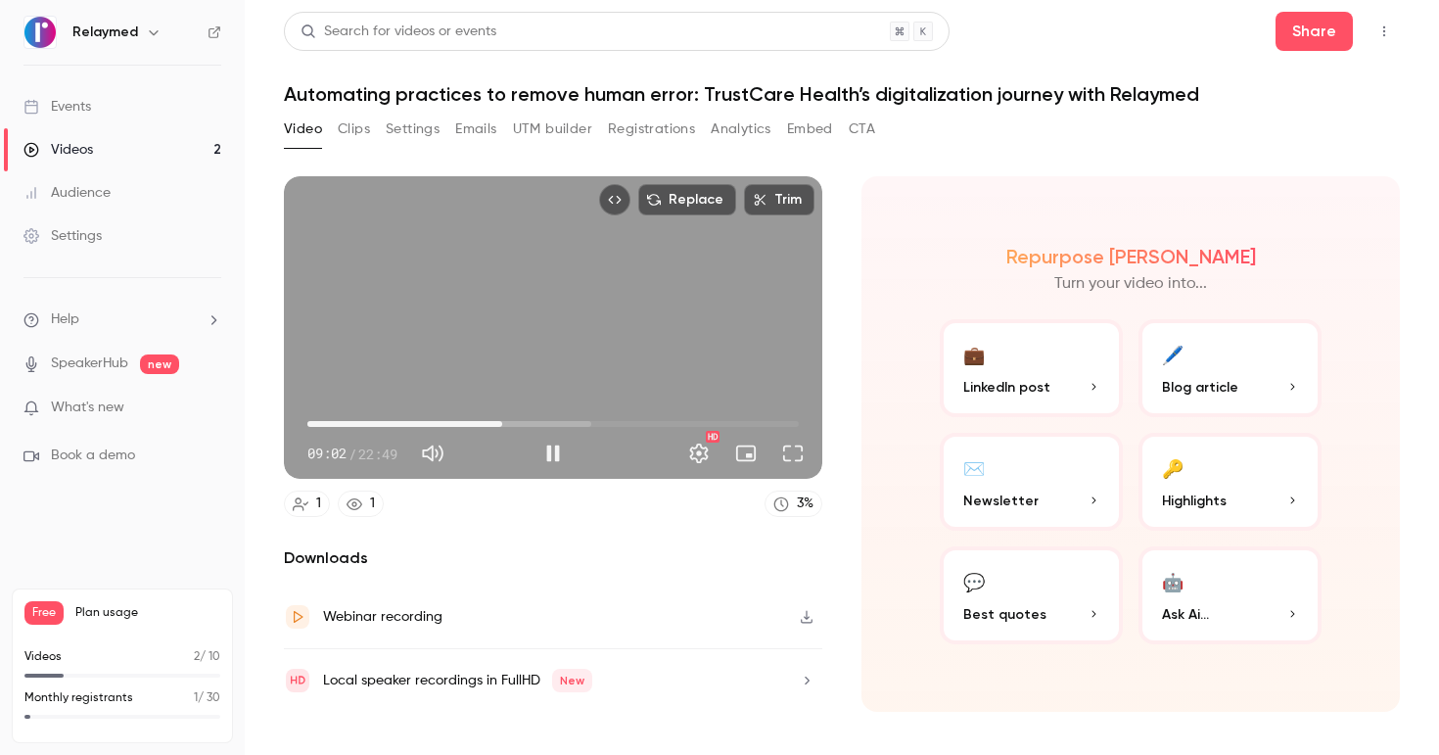
click at [517, 358] on div "Replace Trim 09:02 09:02 / 22:49 HD" at bounding box center [553, 327] width 538 height 302
click at [552, 457] on button "Play" at bounding box center [552, 453] width 39 height 39
click at [787, 451] on button "Full screen" at bounding box center [792, 453] width 39 height 39
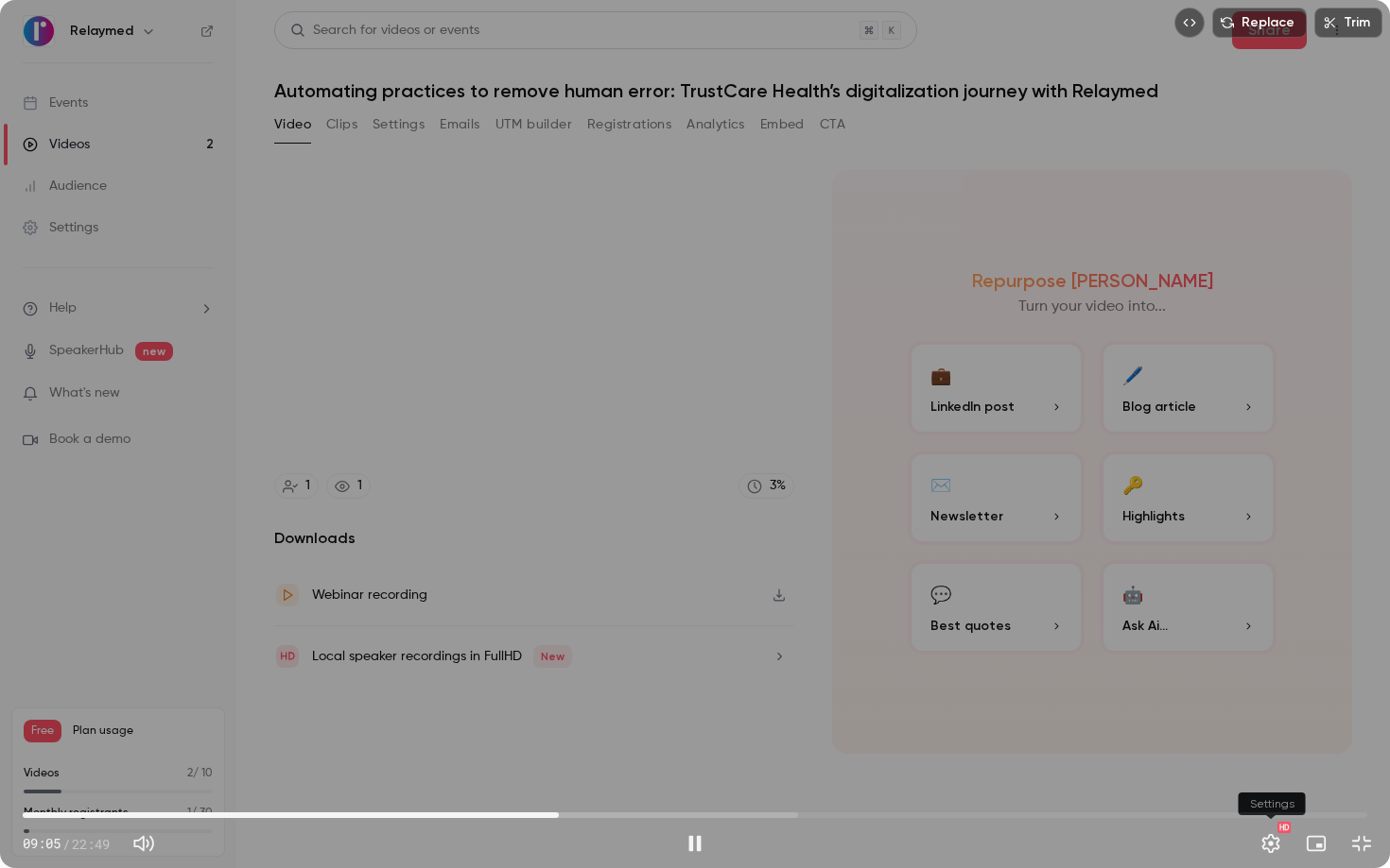
click at [1254, 728] on button "Settings" at bounding box center [1270, 843] width 38 height 38
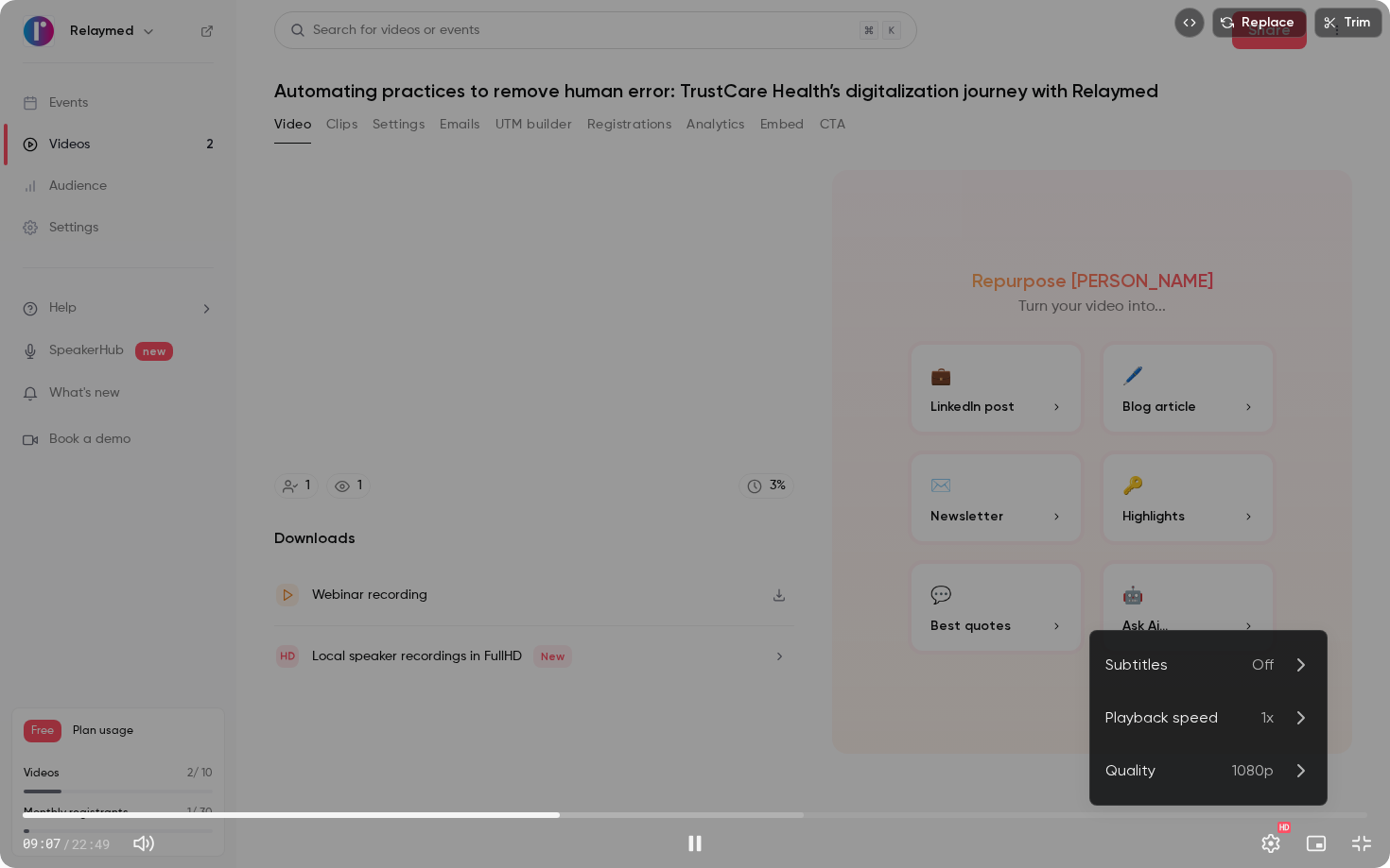
click at [1112, 728] on div at bounding box center [695, 434] width 1390 height 868
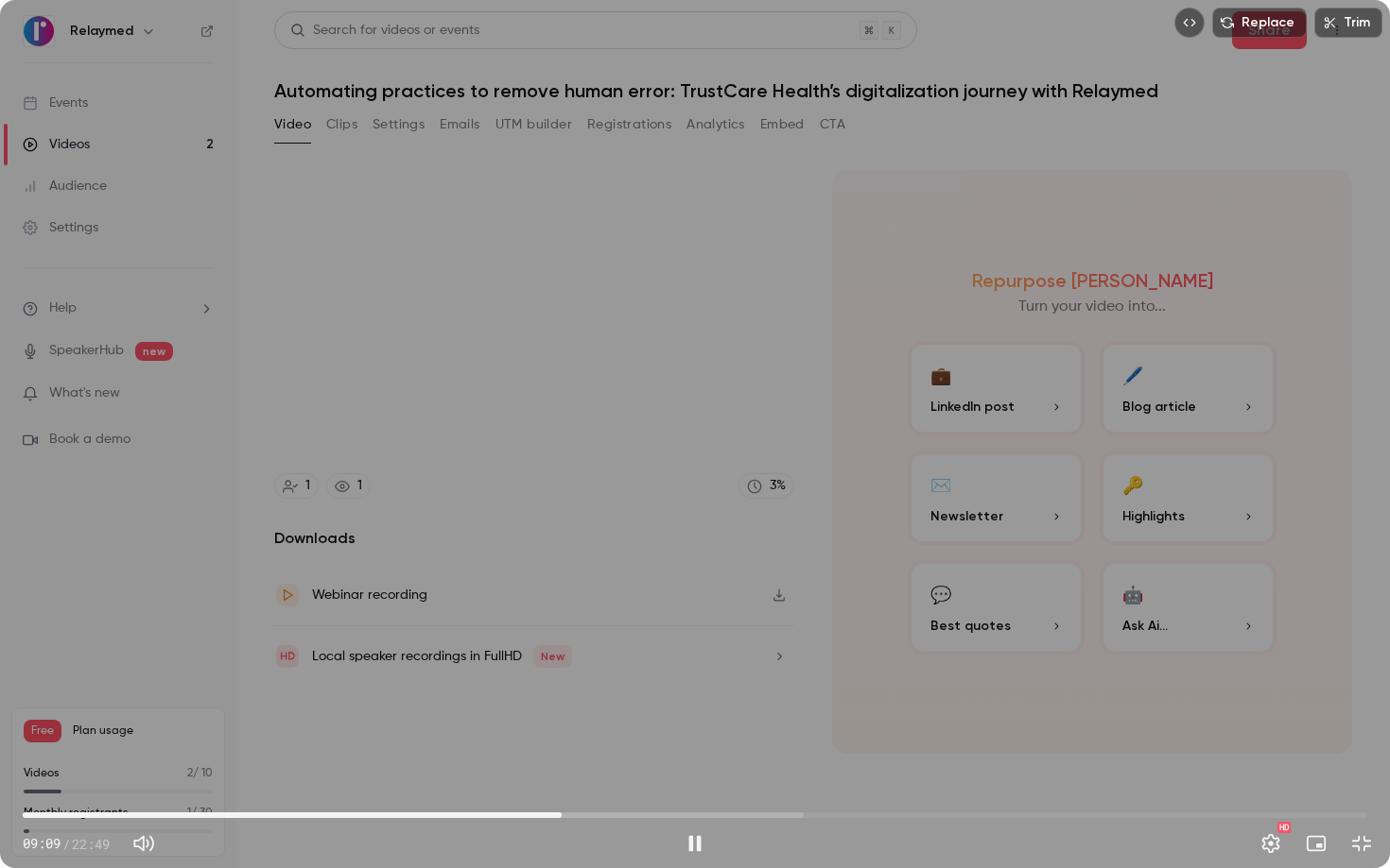
click at [540, 728] on span "09:09" at bounding box center [695, 815] width 1345 height 30
click at [523, 728] on span "08:48" at bounding box center [695, 815] width 1345 height 30
click at [521, 728] on span "08:30" at bounding box center [524, 816] width 6 height 6
click at [501, 728] on span "08:21" at bounding box center [695, 815] width 1345 height 30
click at [505, 728] on span "08:08" at bounding box center [502, 816] width 6 height 6
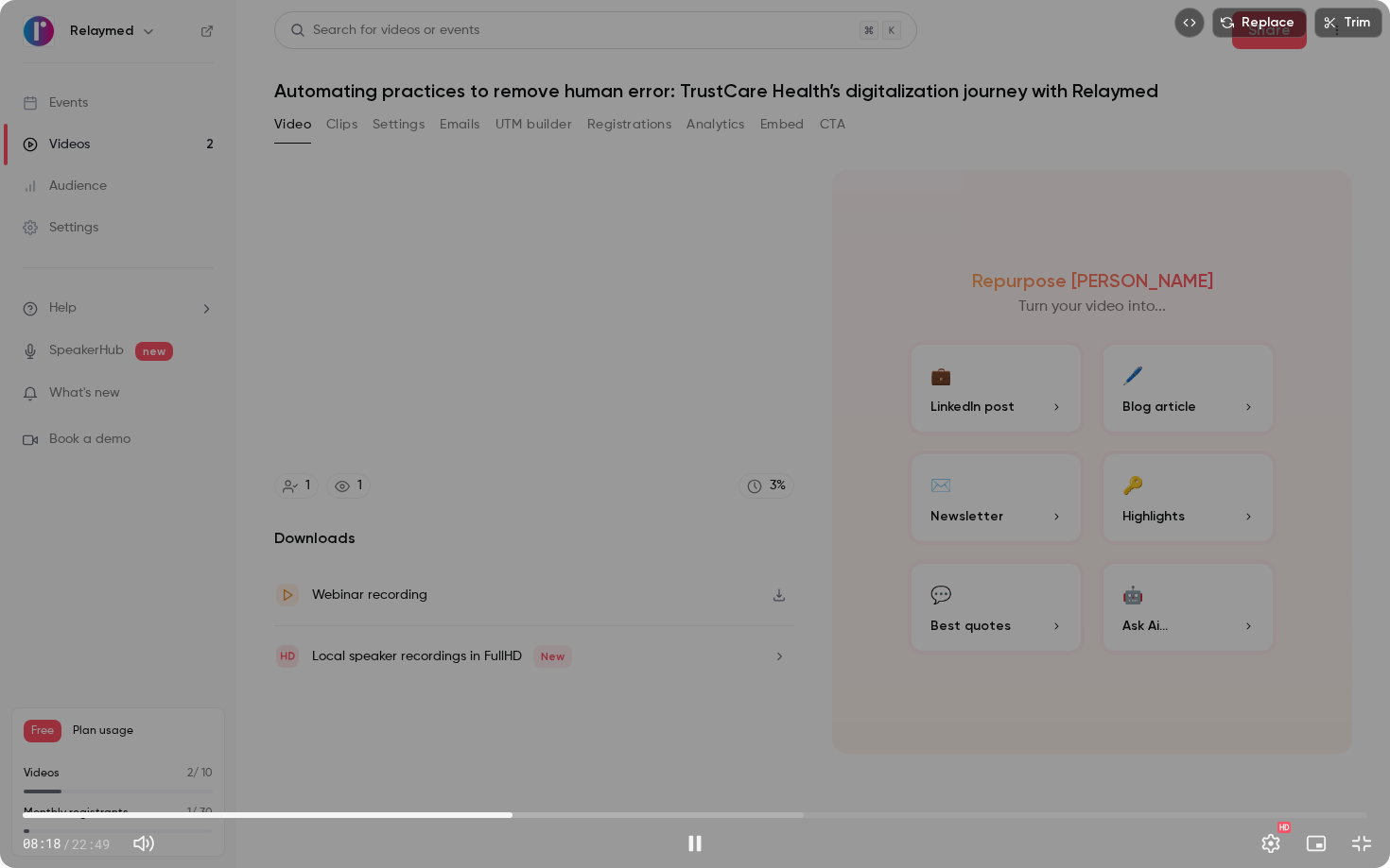
click at [512, 728] on span "08:18" at bounding box center [513, 816] width 6 height 6
click at [1129, 540] on div "Replace Trim 09:23 09:23 / 22:49 HD" at bounding box center [695, 434] width 1390 height 868
click at [884, 599] on div "Replace Trim 09:23 09:23 / 22:49 HD" at bounding box center [695, 434] width 1390 height 868
click at [907, 562] on div "Replace Trim 09:31 09:31 / 22:49 HD" at bounding box center [695, 434] width 1390 height 868
click at [956, 299] on div "Replace Trim 09:31 09:31 / 22:49 HD" at bounding box center [695, 434] width 1390 height 868
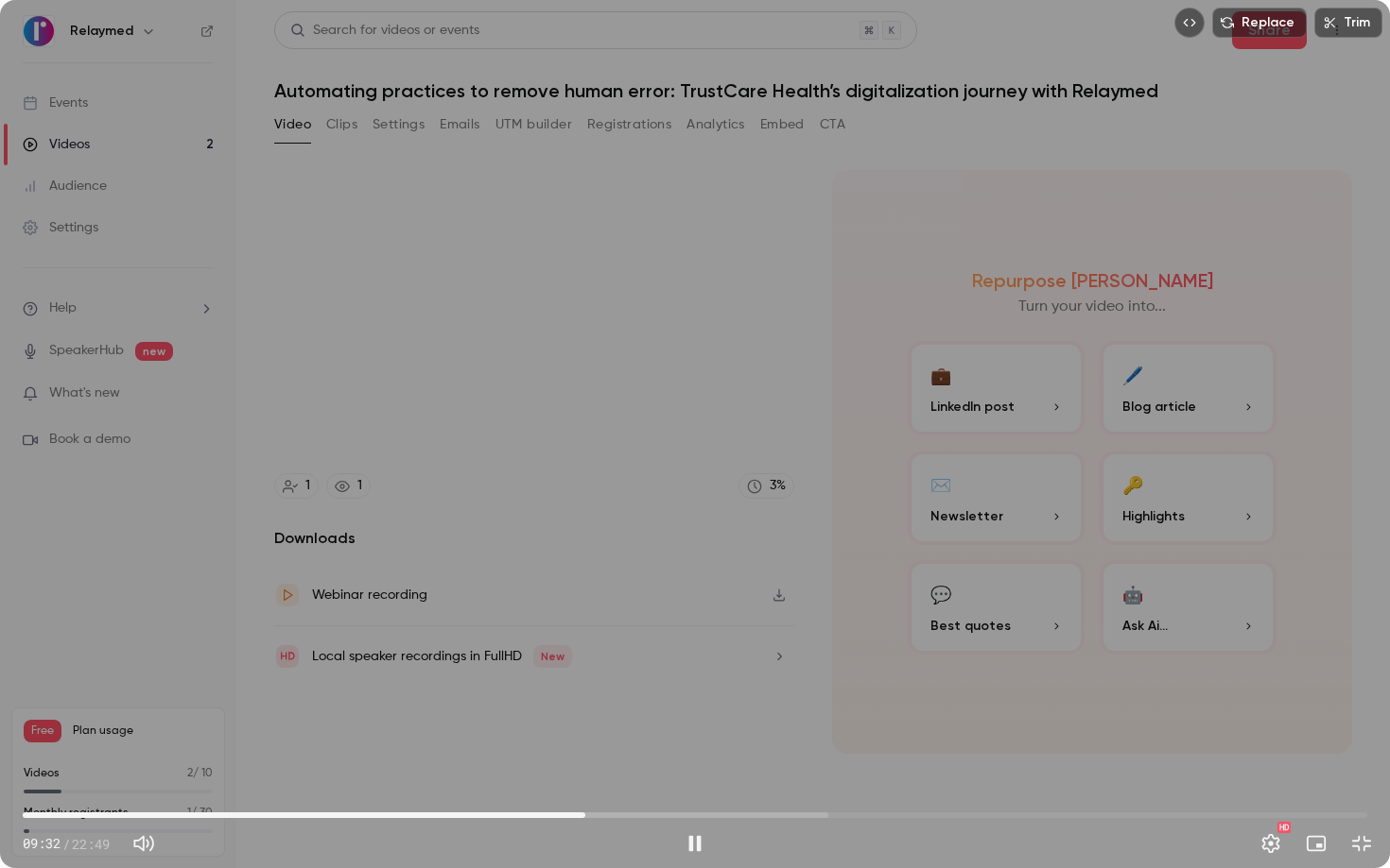
click at [956, 299] on div "Replace Trim 09:32 09:32 / 22:49 HD" at bounding box center [695, 434] width 1390 height 868
click at [957, 300] on div "Replace Trim 09:32 09:32 / 22:49 HD" at bounding box center [695, 434] width 1390 height 868
click at [752, 350] on div "Replace Trim 11:30 11:30 / 22:49 HD" at bounding box center [695, 434] width 1390 height 868
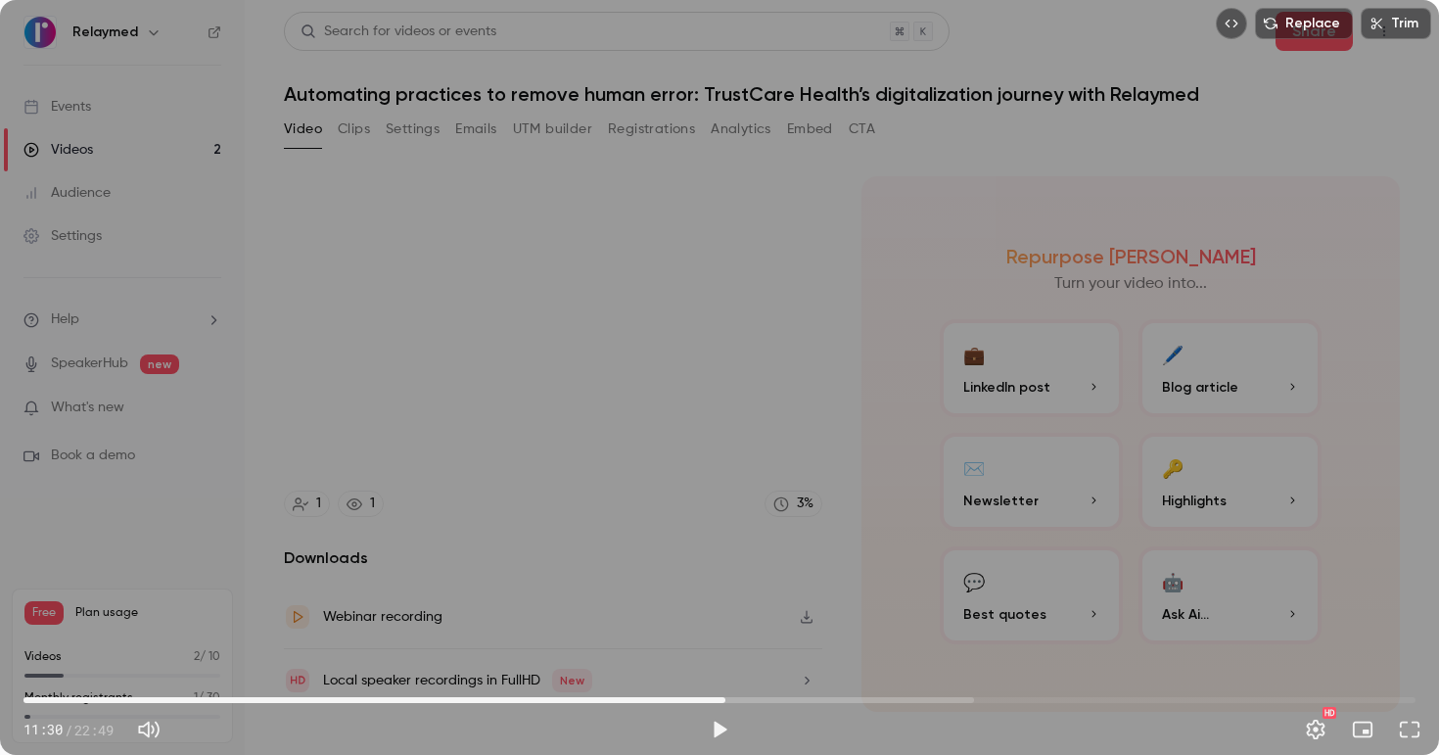
type input "*****"
